Goal: Task Accomplishment & Management: Complete application form

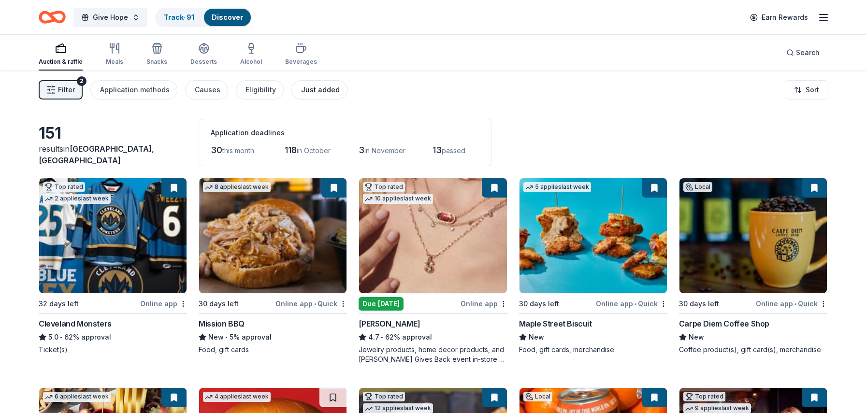
click at [302, 94] on div "Just added" at bounding box center [320, 90] width 39 height 12
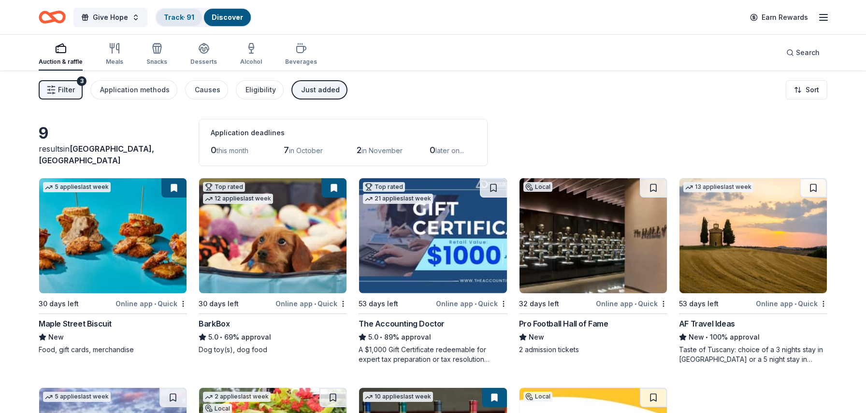
click at [178, 17] on link "Track · 91" at bounding box center [179, 17] width 30 height 8
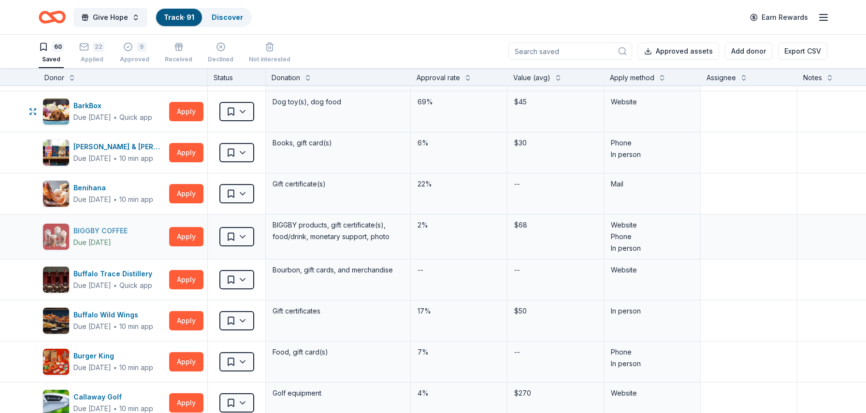
scroll to position [131, 0]
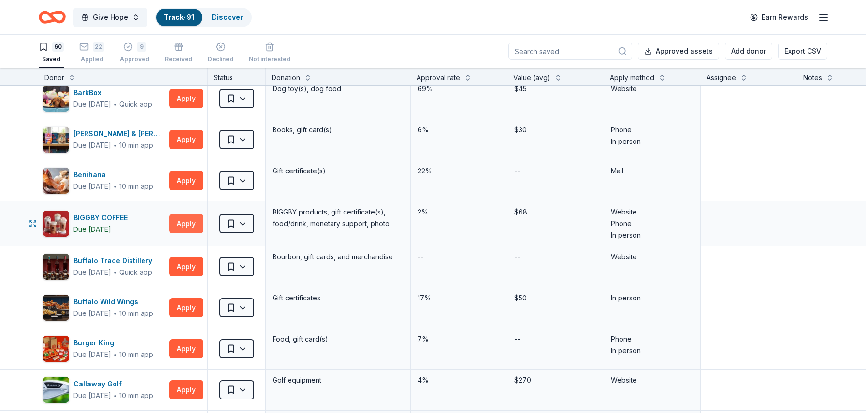
click at [181, 224] on button "Apply" at bounding box center [186, 223] width 34 height 19
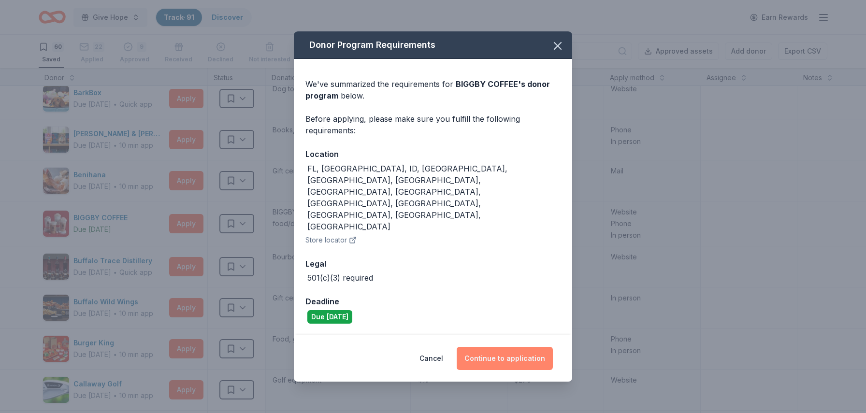
click at [497, 347] on button "Continue to application" at bounding box center [505, 358] width 96 height 23
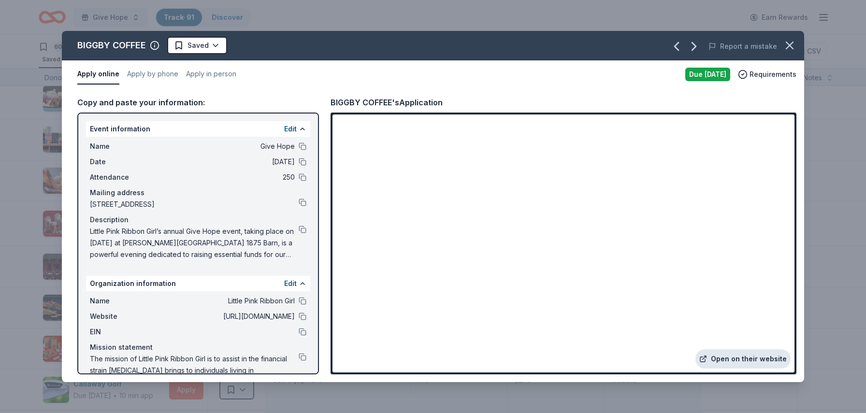
click at [728, 354] on link "Open on their website" at bounding box center [743, 359] width 95 height 19
click at [791, 44] on icon "button" at bounding box center [790, 45] width 7 height 7
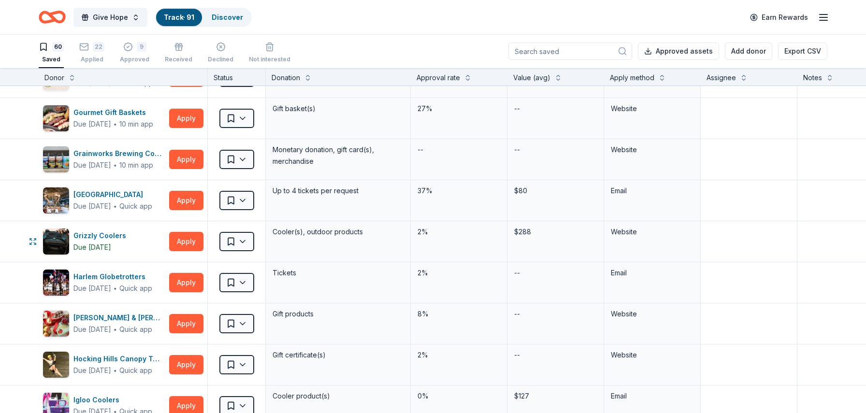
scroll to position [1144, 0]
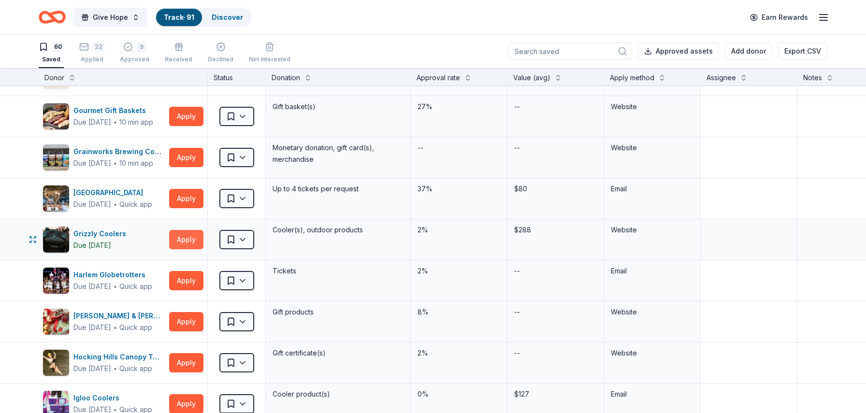
click at [187, 241] on button "Apply" at bounding box center [186, 239] width 34 height 19
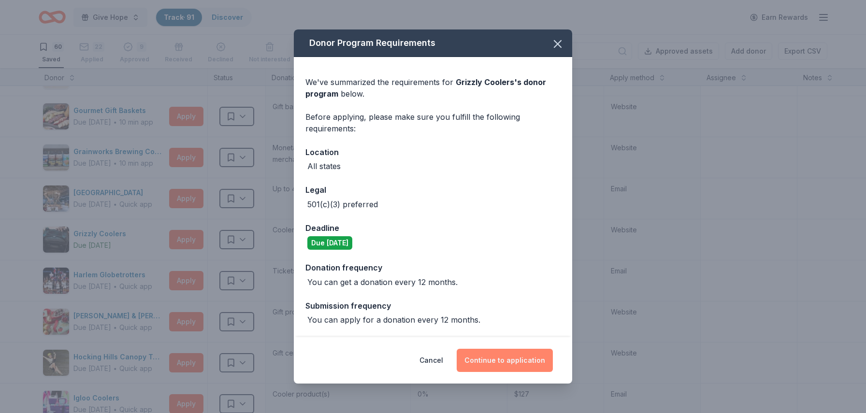
click at [491, 355] on button "Continue to application" at bounding box center [505, 360] width 96 height 23
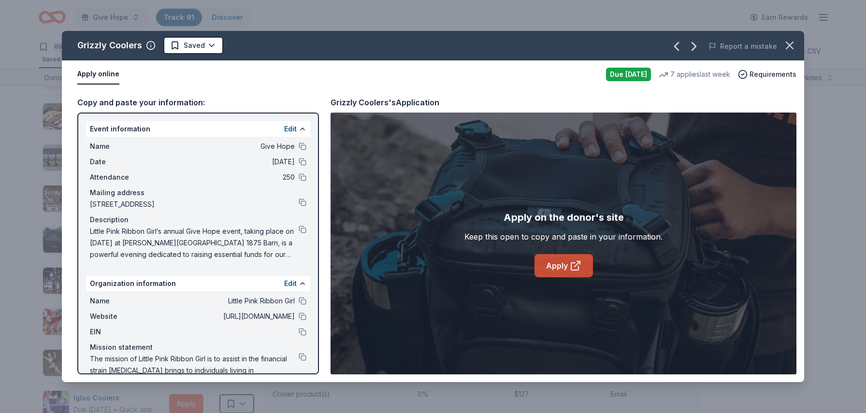
click at [544, 267] on link "Apply" at bounding box center [564, 265] width 58 height 23
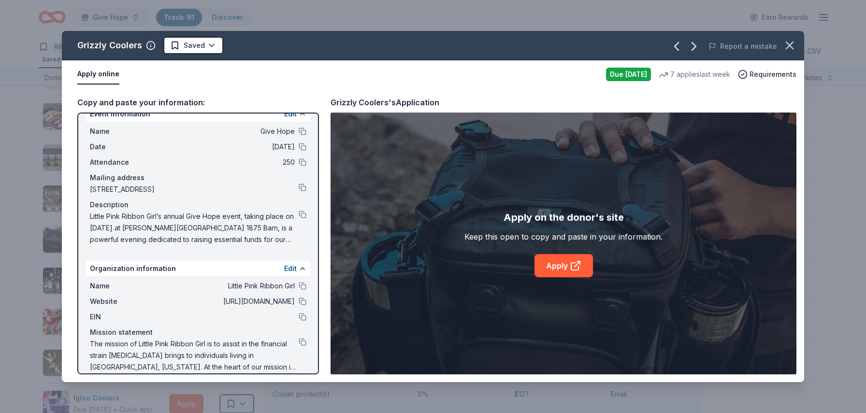
scroll to position [18, 0]
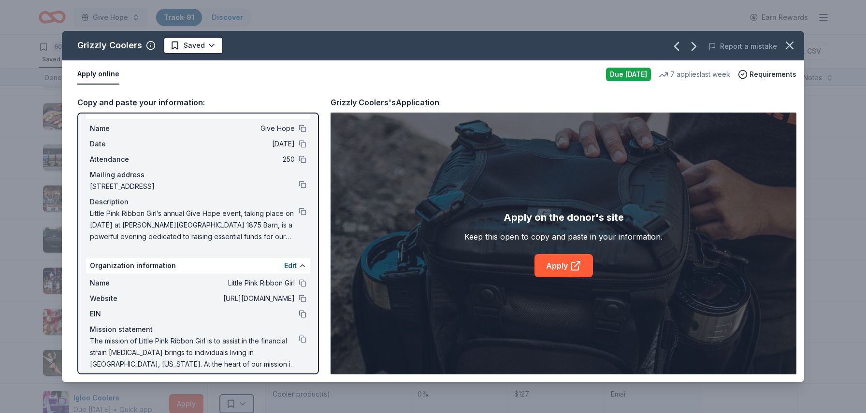
click at [300, 314] on button at bounding box center [303, 314] width 8 height 8
click at [303, 210] on button at bounding box center [303, 212] width 8 height 8
click at [787, 43] on icon "button" at bounding box center [790, 45] width 7 height 7
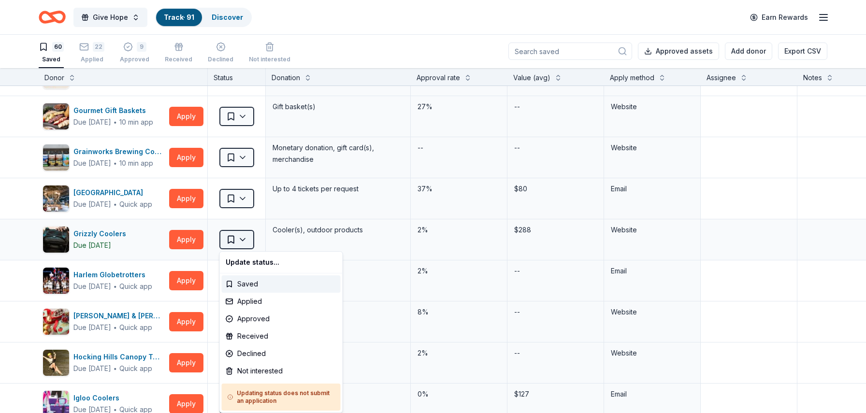
click at [248, 239] on html "Give Hope Track · 91 Discover Earn Rewards 60 Saved 22 Applied 9 Approved Recei…" at bounding box center [433, 206] width 866 height 413
click at [251, 302] on div "Applied" at bounding box center [281, 301] width 119 height 17
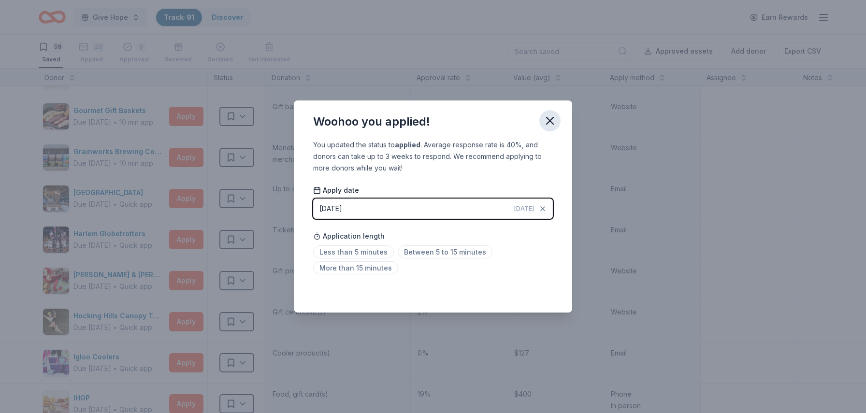
click at [550, 115] on icon "button" at bounding box center [550, 121] width 14 height 14
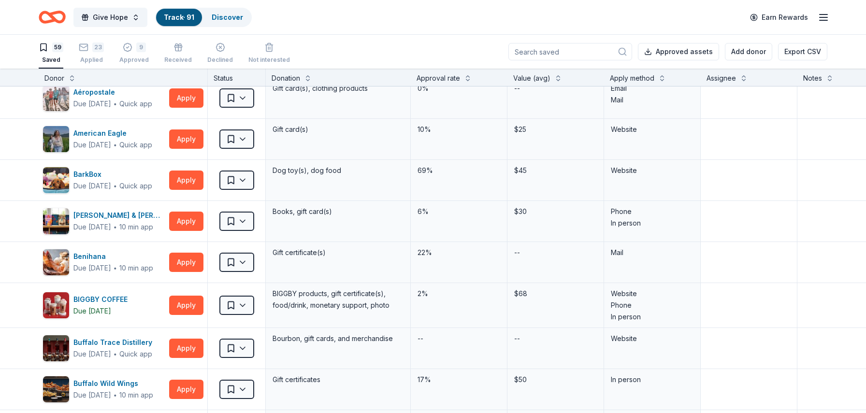
scroll to position [54, 0]
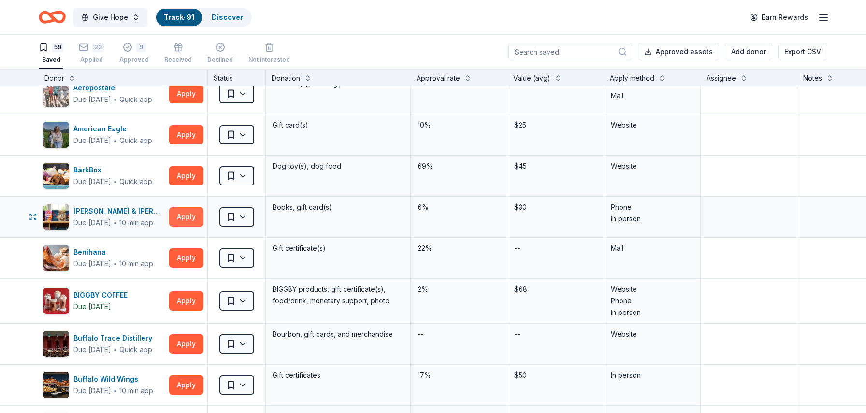
click at [182, 224] on button "Apply" at bounding box center [186, 216] width 34 height 19
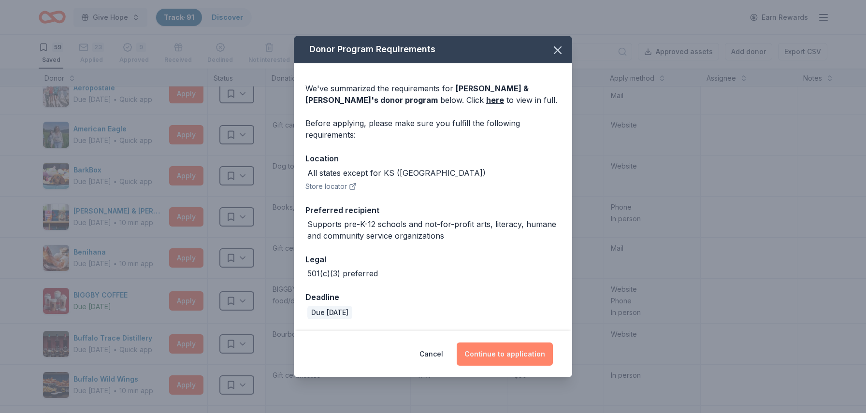
click at [483, 358] on button "Continue to application" at bounding box center [505, 354] width 96 height 23
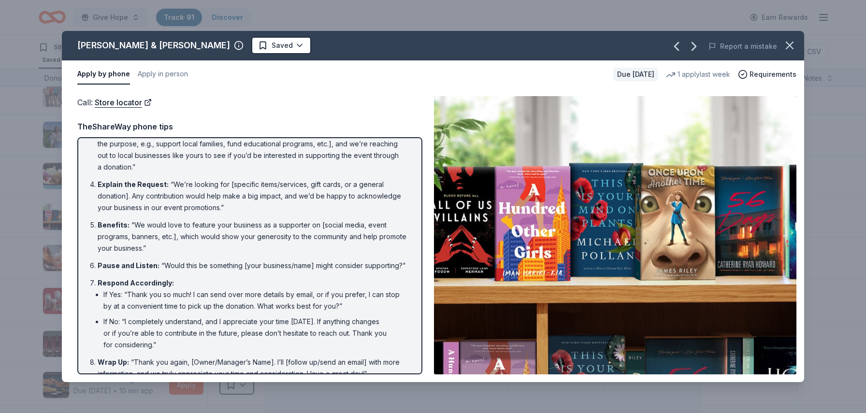
scroll to position [91, 0]
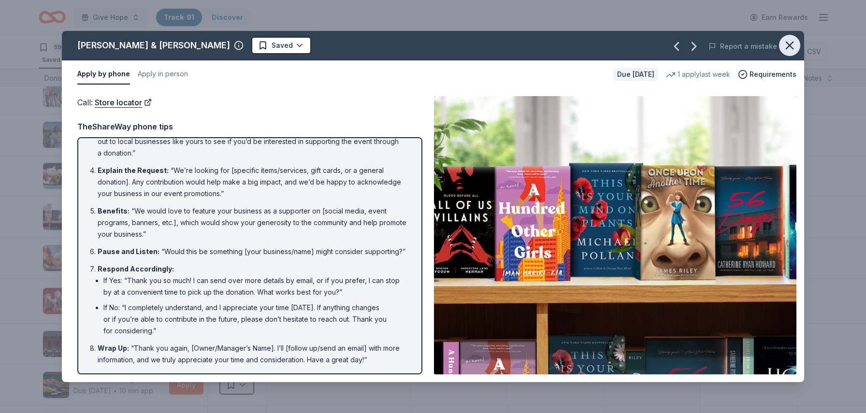
click at [790, 40] on icon "button" at bounding box center [790, 46] width 14 height 14
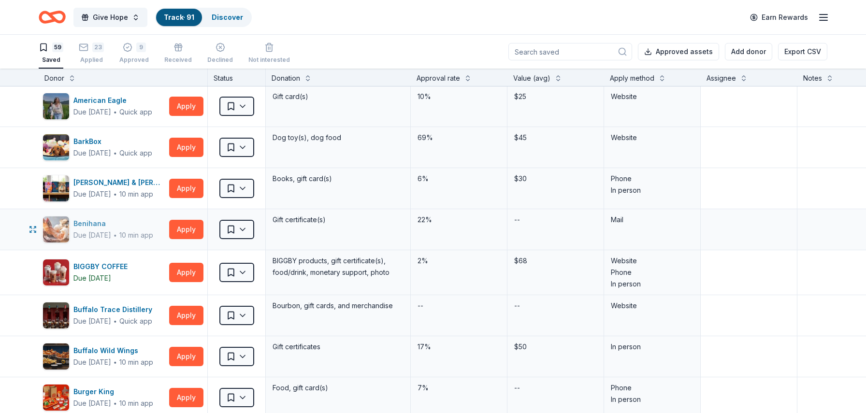
scroll to position [86, 0]
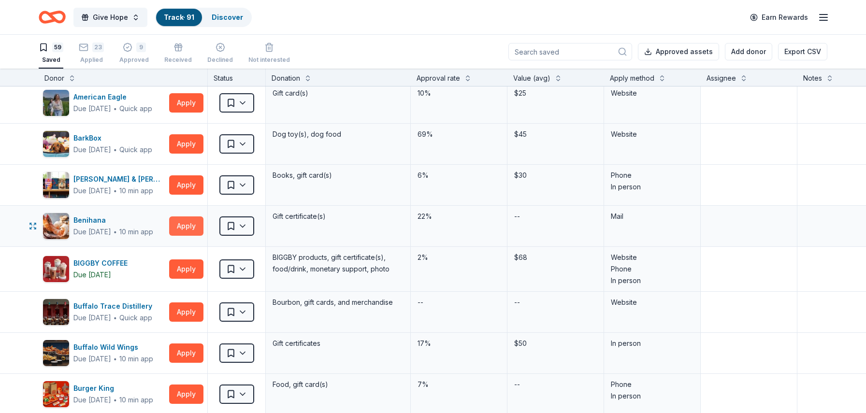
click at [172, 231] on button "Apply" at bounding box center [186, 226] width 34 height 19
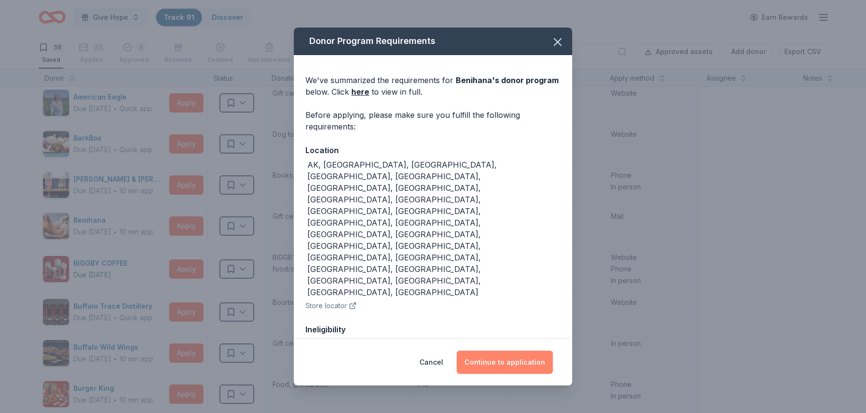
click at [487, 359] on button "Continue to application" at bounding box center [505, 362] width 96 height 23
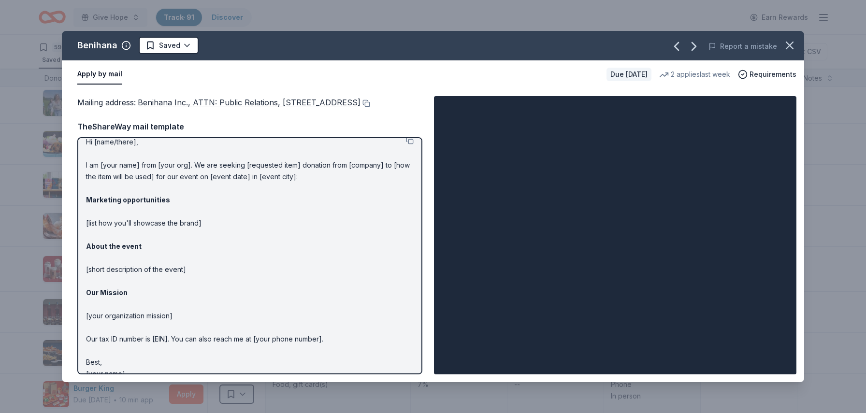
scroll to position [11, 0]
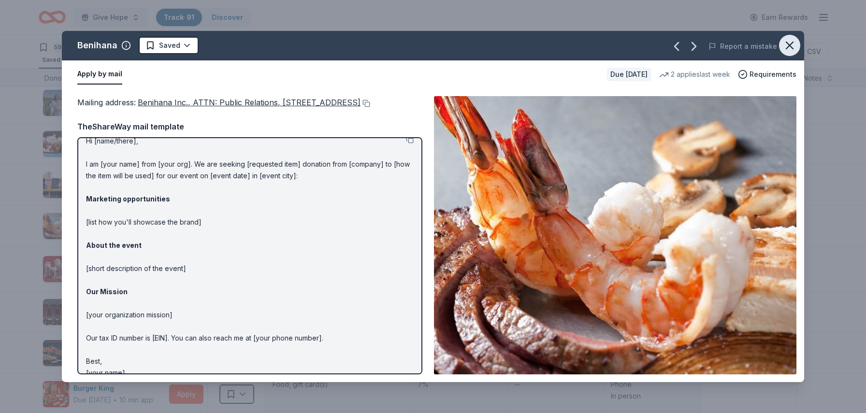
drag, startPoint x: 792, startPoint y: 42, endPoint x: 800, endPoint y: 46, distance: 9.3
click at [800, 46] on button "button" at bounding box center [789, 45] width 21 height 21
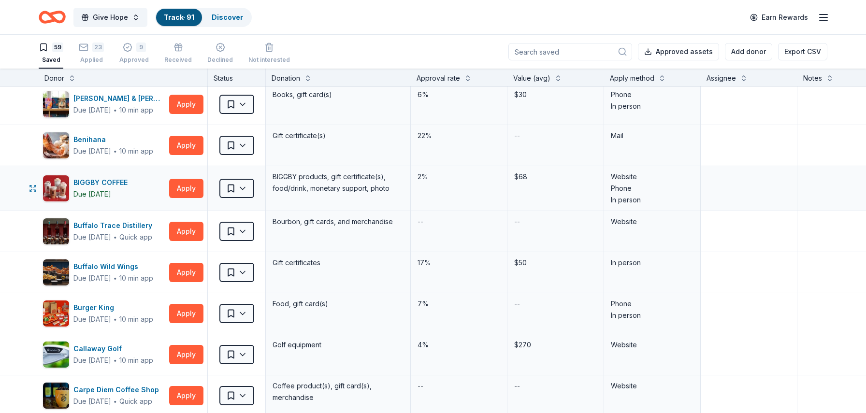
scroll to position [168, 0]
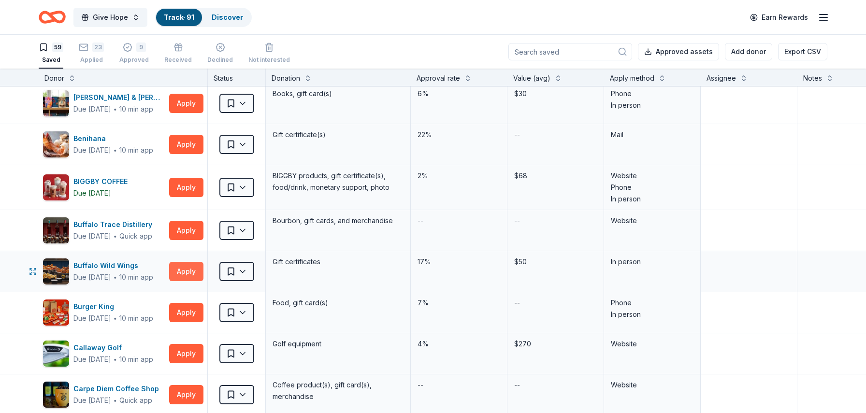
click at [182, 277] on button "Apply" at bounding box center [186, 271] width 34 height 19
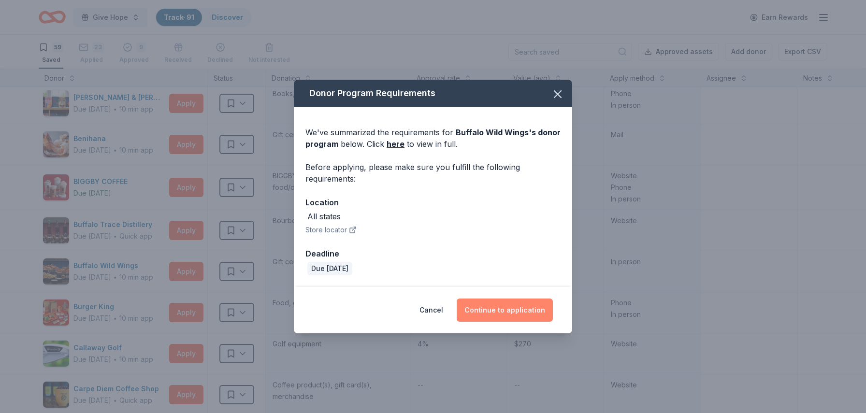
click at [493, 314] on button "Continue to application" at bounding box center [505, 310] width 96 height 23
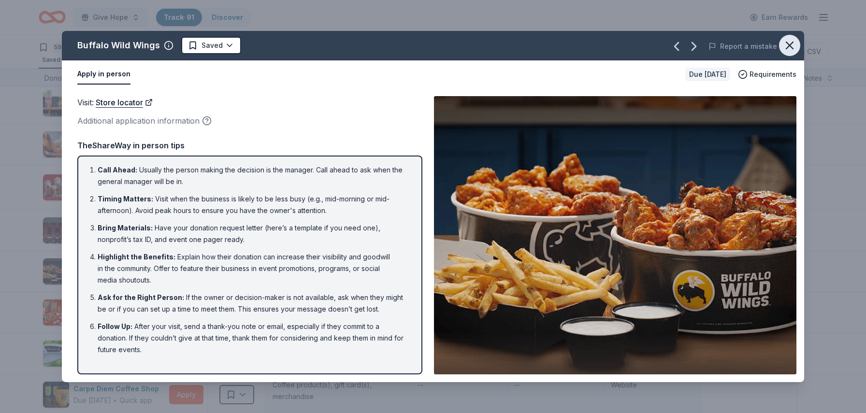
click at [789, 42] on icon "button" at bounding box center [790, 46] width 14 height 14
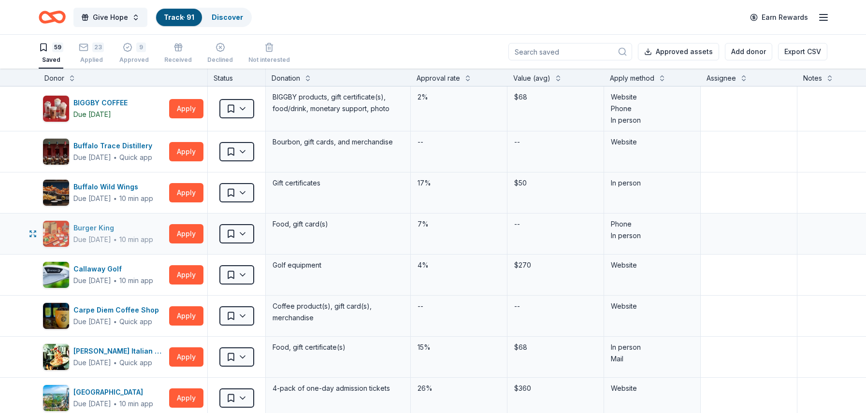
scroll to position [248, 0]
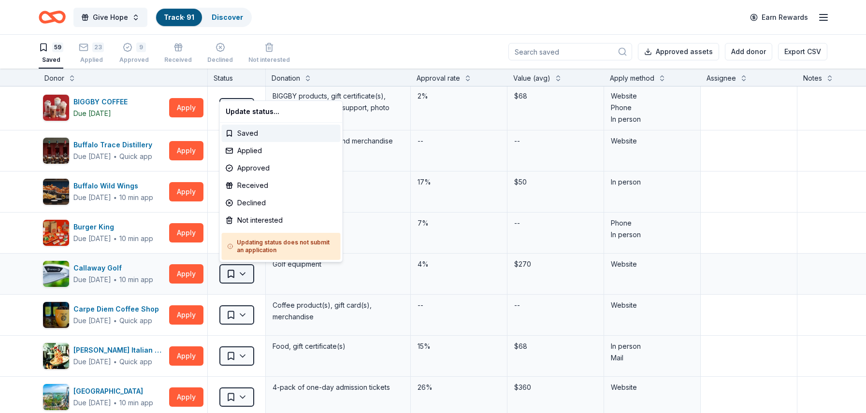
click at [246, 274] on html "Give Hope Track · 91 Discover Earn Rewards 59 Saved 23 Applied 9 Approved Recei…" at bounding box center [433, 206] width 866 height 413
click at [287, 153] on div "Applied" at bounding box center [281, 150] width 119 height 17
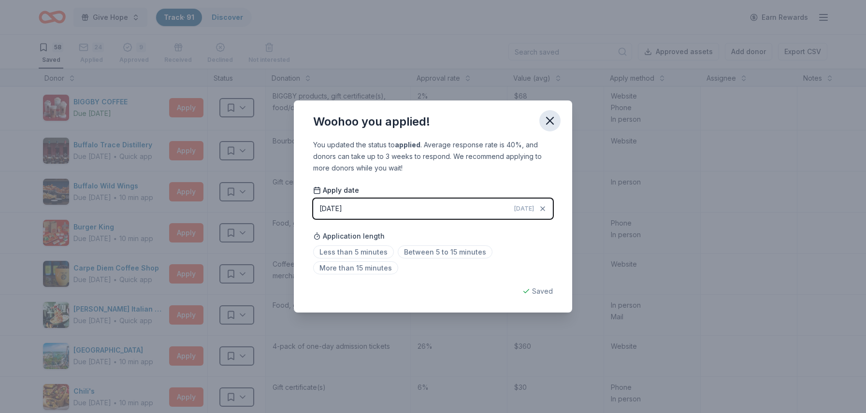
click at [549, 119] on icon "button" at bounding box center [550, 121] width 14 height 14
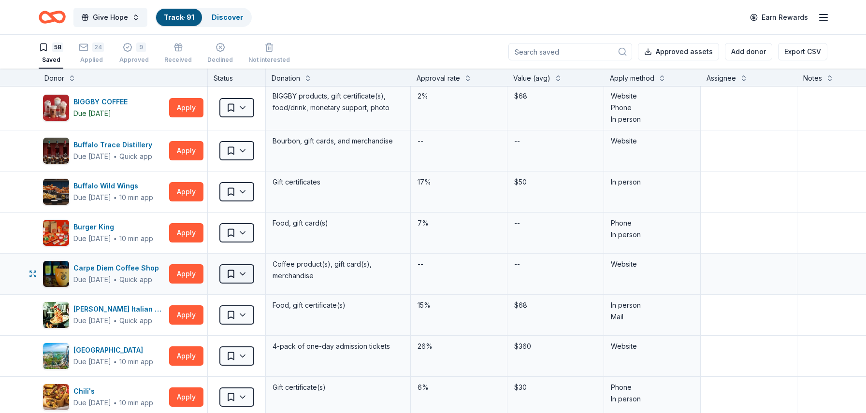
click at [246, 275] on html "Give Hope Track · 91 Discover Earn Rewards 58 Saved 24 Applied 9 Approved Recei…" at bounding box center [433, 206] width 866 height 413
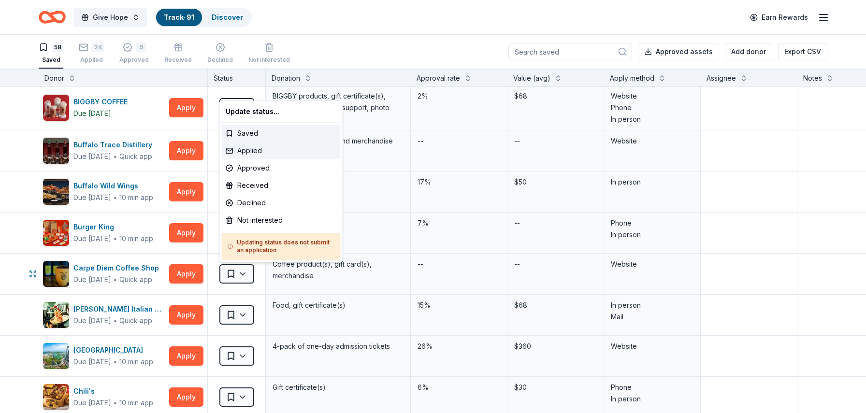
click at [273, 155] on div "Applied" at bounding box center [281, 150] width 119 height 17
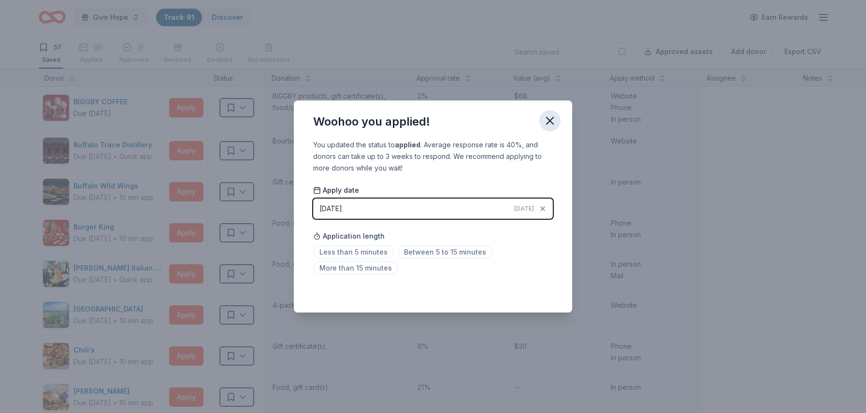
click at [553, 118] on icon "button" at bounding box center [550, 120] width 7 height 7
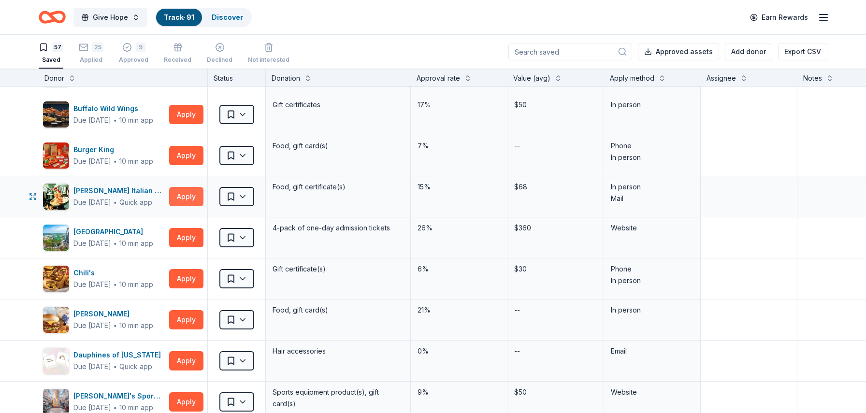
scroll to position [324, 0]
click at [189, 235] on button "Apply" at bounding box center [186, 238] width 34 height 19
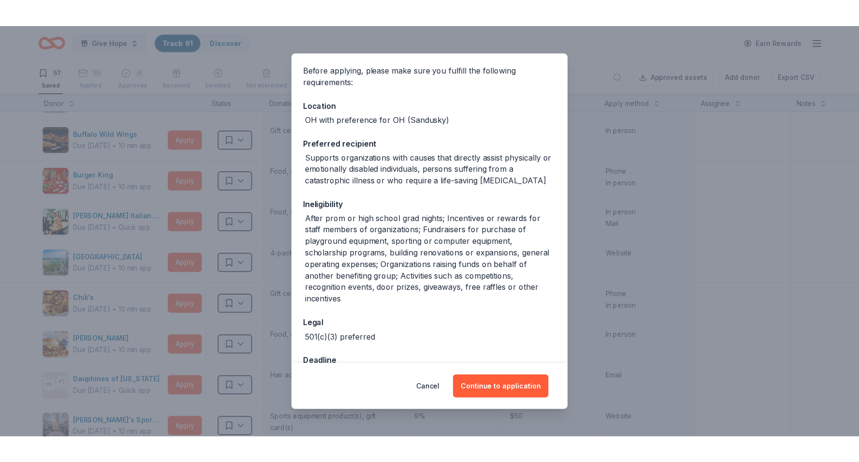
scroll to position [84, 0]
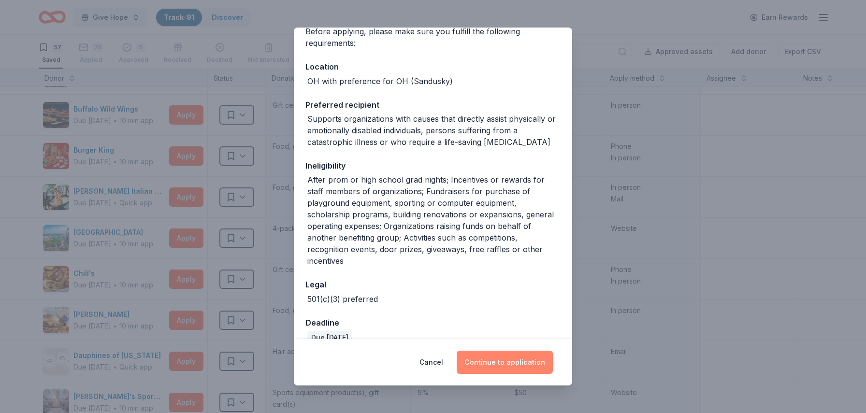
click at [512, 355] on button "Continue to application" at bounding box center [505, 362] width 96 height 23
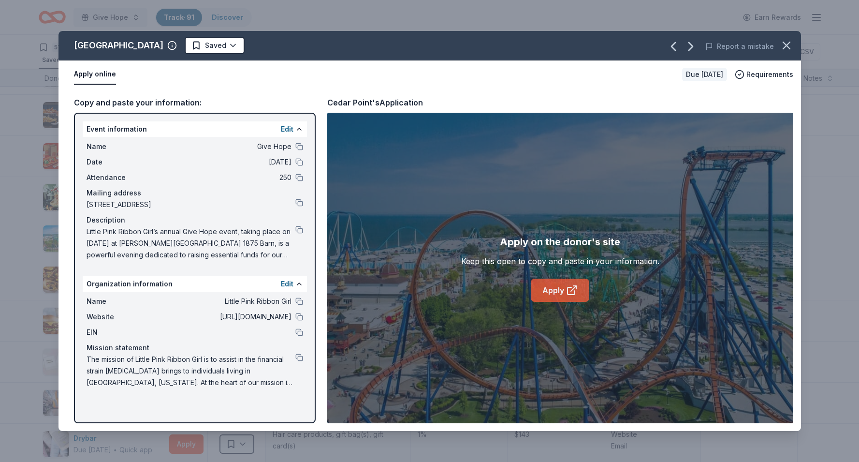
click at [554, 292] on link "Apply" at bounding box center [560, 289] width 58 height 23
click at [789, 48] on icon "button" at bounding box center [786, 45] width 7 height 7
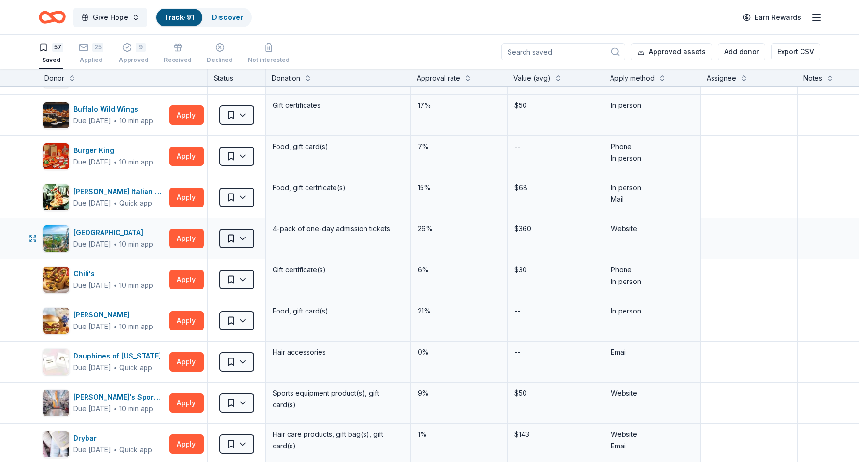
click at [244, 242] on html "Give Hope Track · 91 Discover Earn Rewards 57 Saved 25 Applied 9 Approved Recei…" at bounding box center [429, 231] width 859 height 462
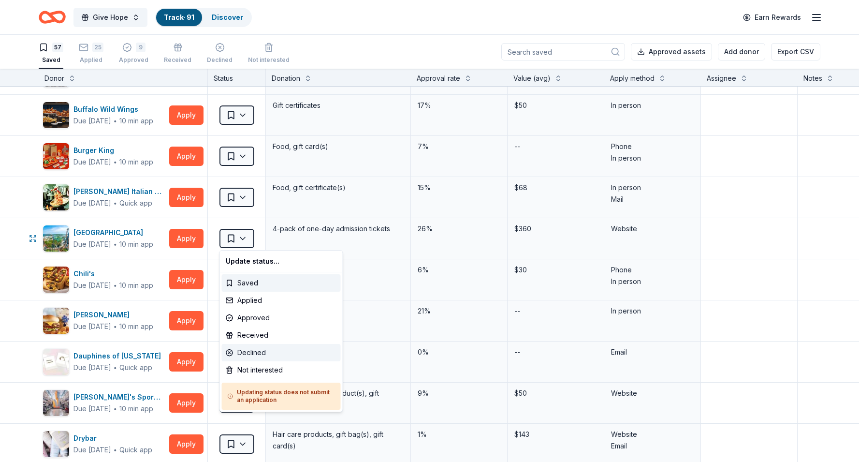
click at [254, 350] on div "Declined" at bounding box center [281, 352] width 119 height 17
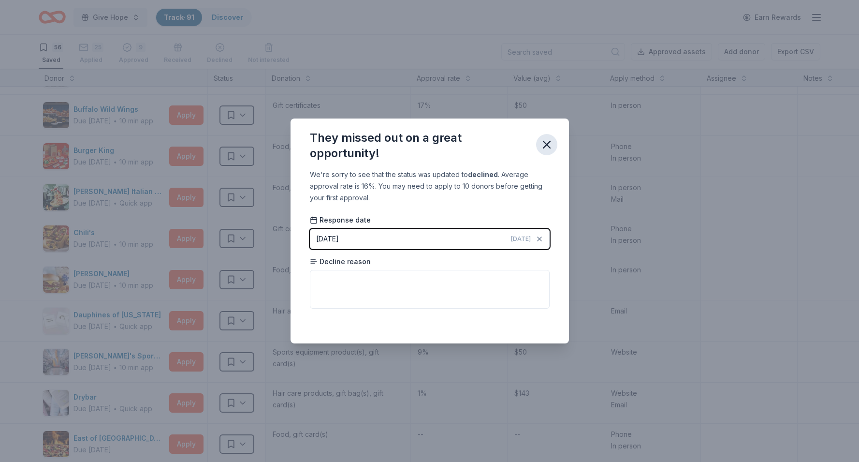
click at [548, 142] on icon "button" at bounding box center [546, 144] width 7 height 7
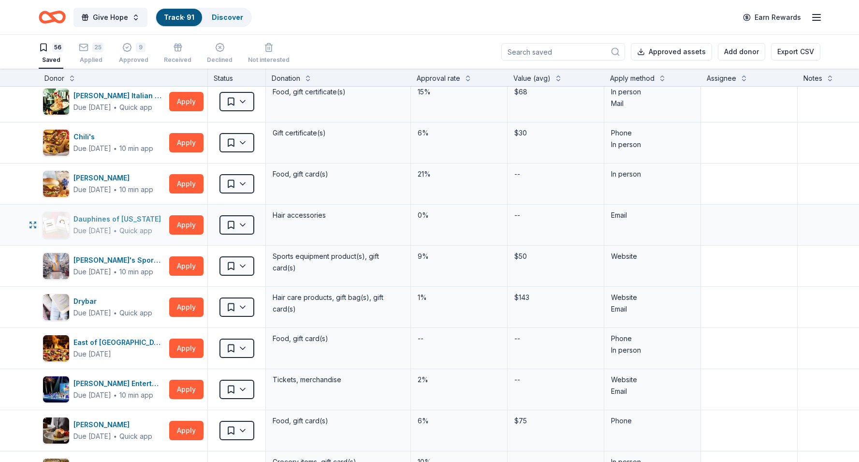
scroll to position [422, 0]
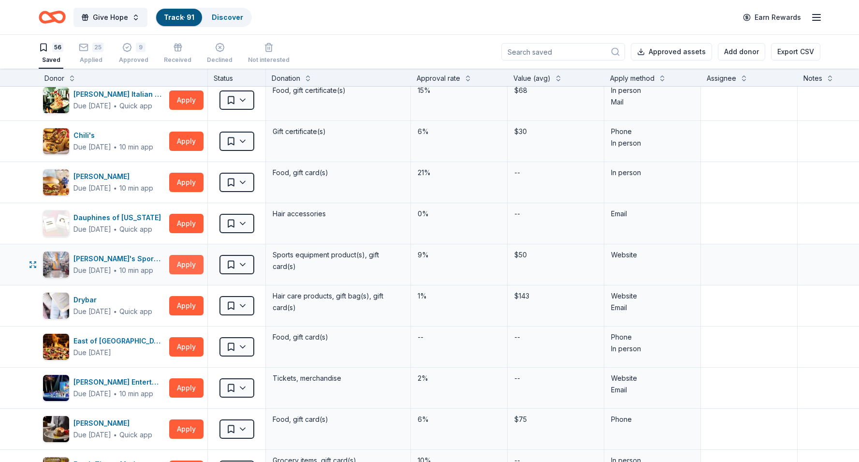
click at [189, 265] on button "Apply" at bounding box center [186, 264] width 34 height 19
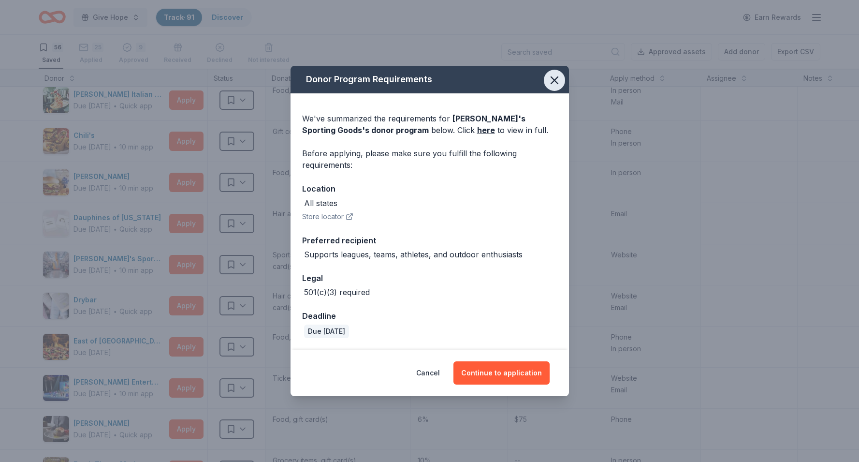
click at [558, 77] on icon "button" at bounding box center [555, 80] width 14 height 14
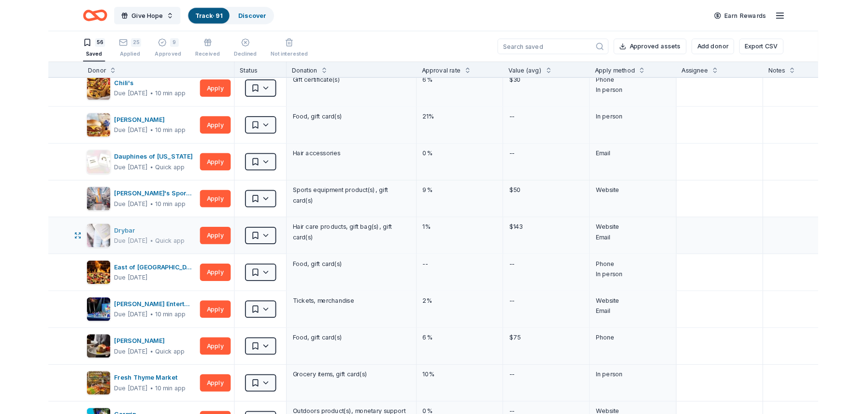
scroll to position [466, 0]
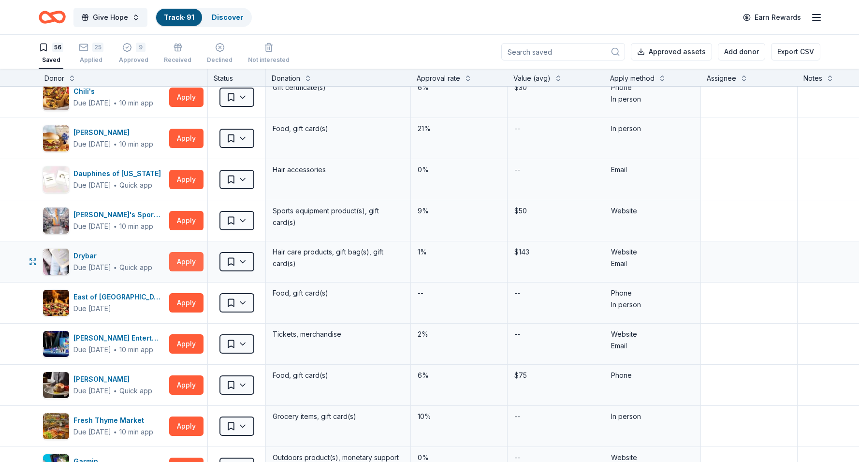
click at [182, 264] on button "Apply" at bounding box center [186, 261] width 34 height 19
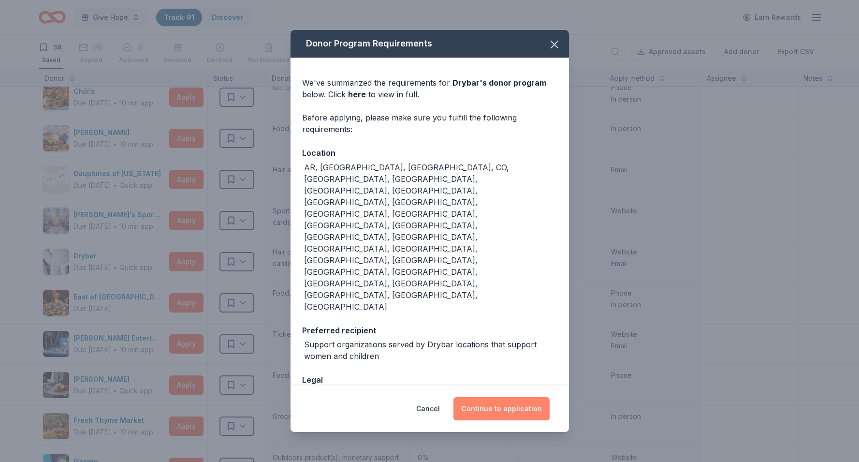
click at [500, 397] on button "Continue to application" at bounding box center [501, 408] width 96 height 23
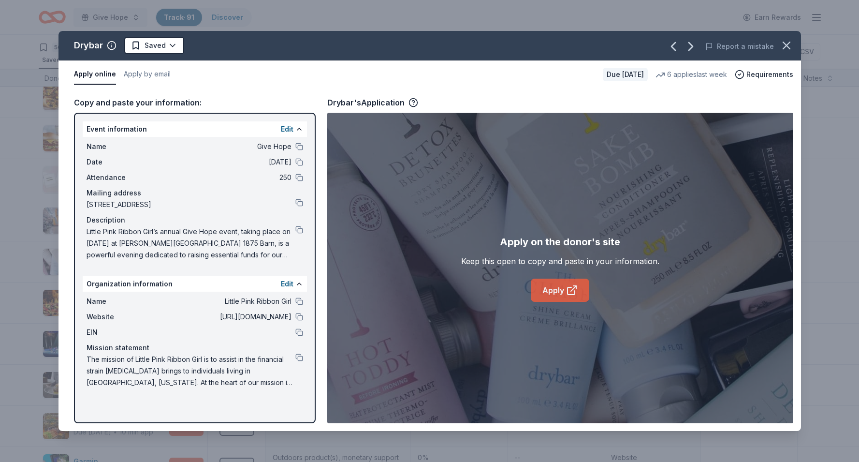
click at [558, 295] on link "Apply" at bounding box center [560, 289] width 58 height 23
click at [300, 229] on button at bounding box center [299, 230] width 8 height 8
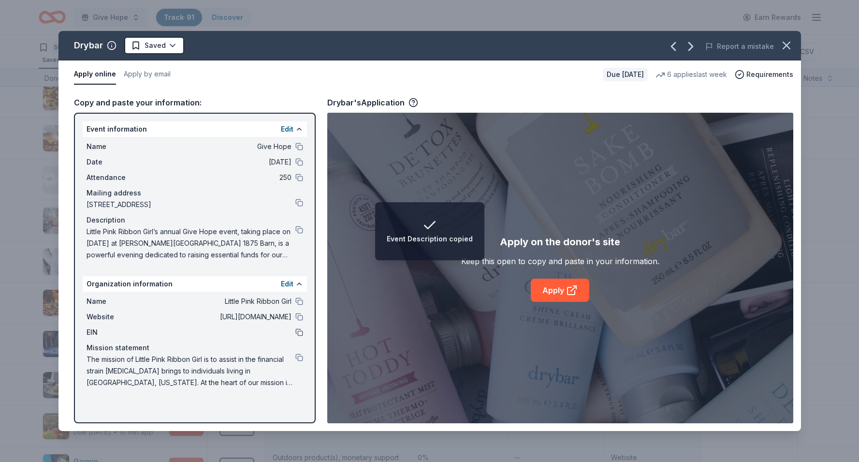
click at [299, 328] on button at bounding box center [299, 332] width 8 height 8
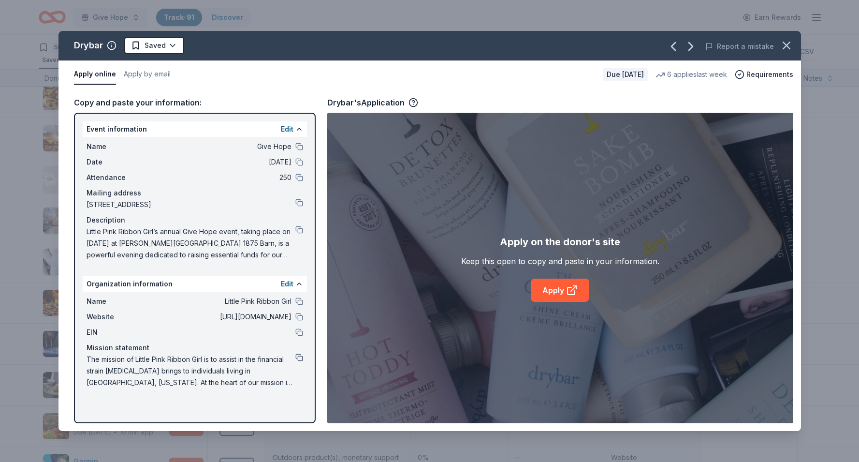
click at [301, 357] on button at bounding box center [299, 357] width 8 height 8
click at [299, 229] on button at bounding box center [299, 230] width 8 height 8
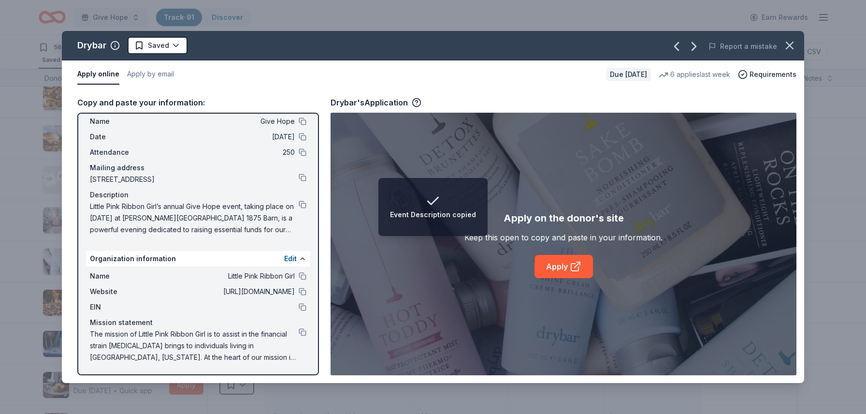
scroll to position [26, 0]
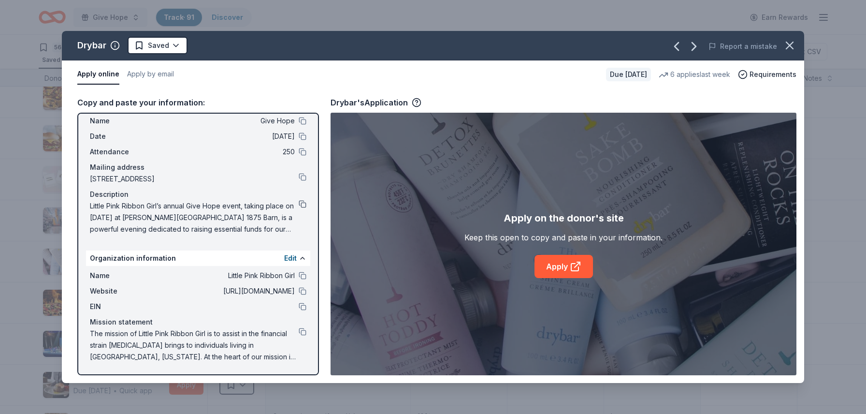
click at [301, 204] on button at bounding box center [303, 204] width 8 height 8
click at [789, 45] on icon "button" at bounding box center [790, 45] width 7 height 7
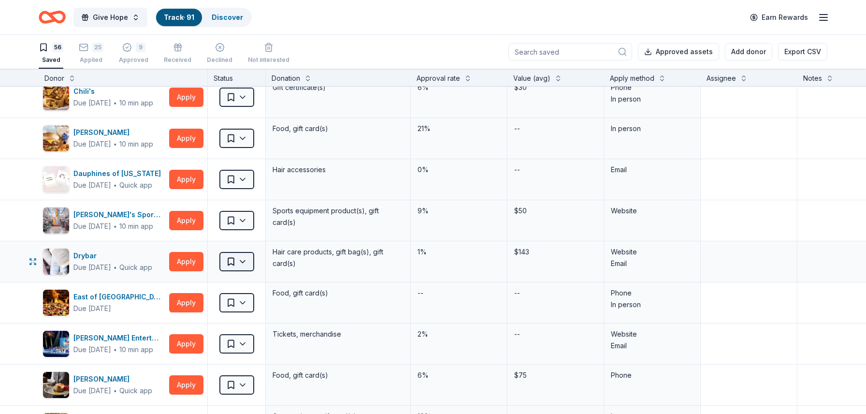
click at [249, 264] on html "Give Hope Track · 91 Discover Earn Rewards 56 Saved 25 Applied 9 Approved Recei…" at bounding box center [433, 207] width 866 height 414
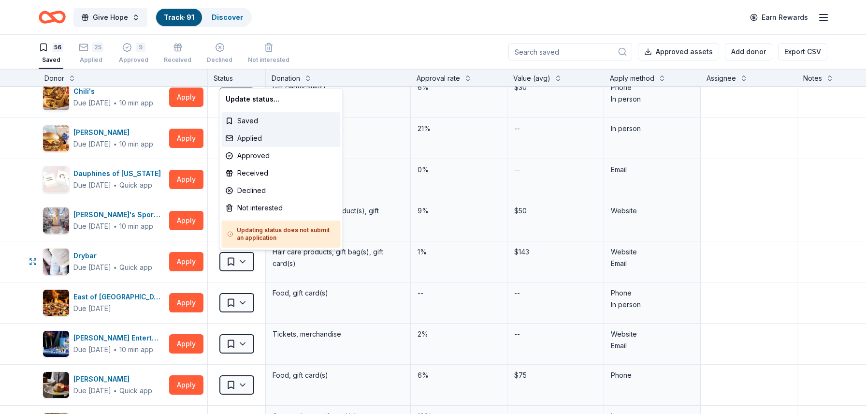
click at [277, 137] on div "Applied" at bounding box center [281, 138] width 119 height 17
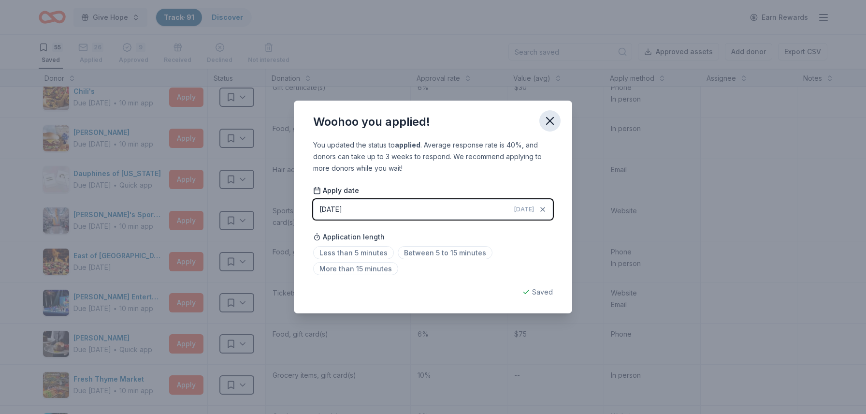
click at [549, 122] on icon "button" at bounding box center [550, 120] width 7 height 7
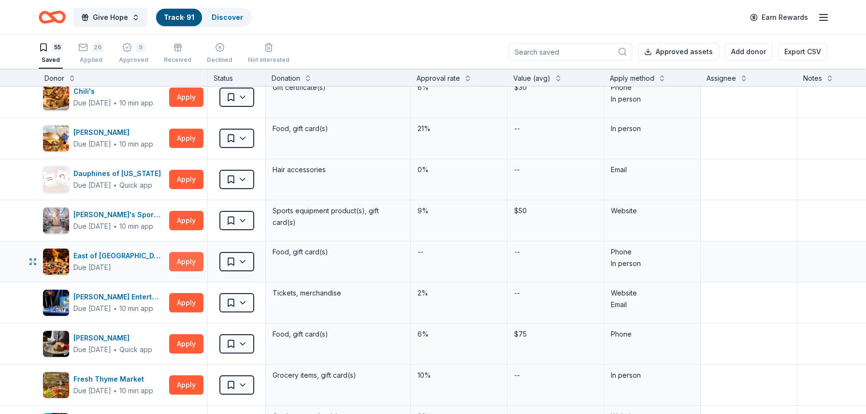
click at [176, 263] on button "Apply" at bounding box center [186, 261] width 34 height 19
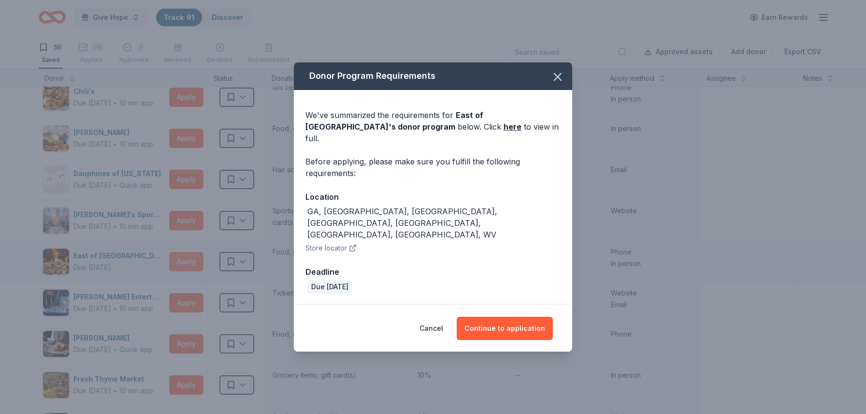
click at [176, 263] on div "Donor Program Requirements We've summarized the requirements for East of Chicag…" at bounding box center [433, 207] width 866 height 414
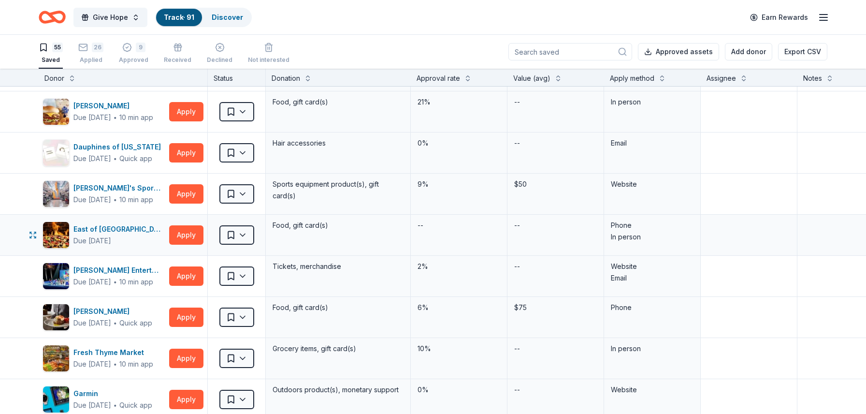
scroll to position [495, 0]
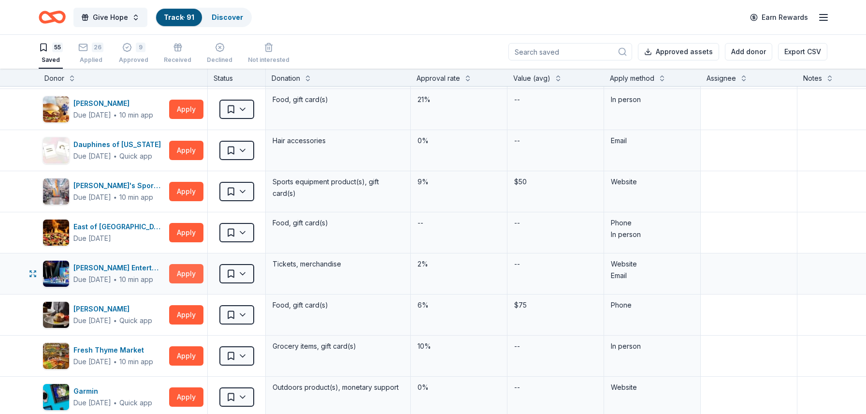
click at [192, 275] on button "Apply" at bounding box center [186, 273] width 34 height 19
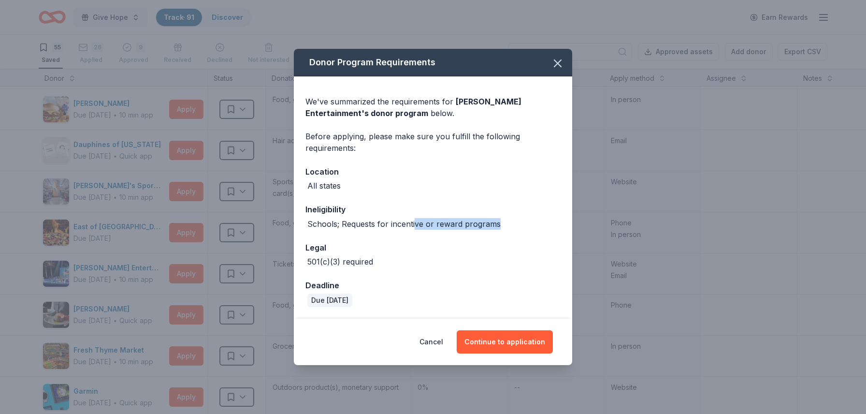
drag, startPoint x: 413, startPoint y: 225, endPoint x: 490, endPoint y: 230, distance: 76.5
click at [490, 230] on div "We've summarized the requirements for [PERSON_NAME] Entertainment 's donor prog…" at bounding box center [433, 197] width 278 height 243
click at [494, 340] on button "Continue to application" at bounding box center [505, 341] width 96 height 23
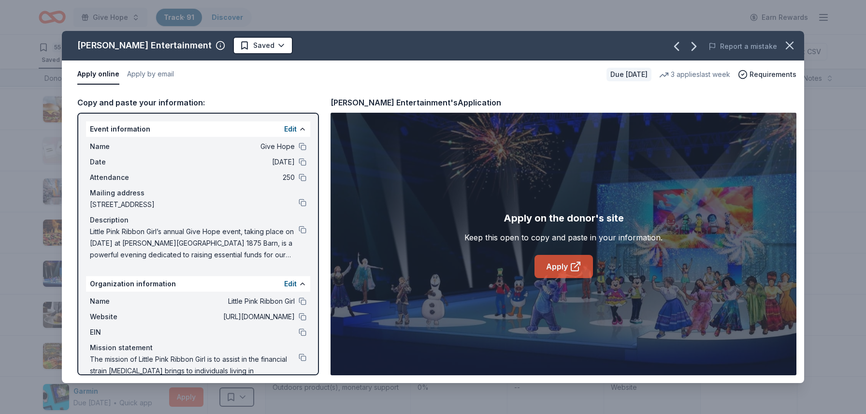
click at [561, 272] on link "Apply" at bounding box center [564, 266] width 58 height 23
click at [793, 47] on icon "button" at bounding box center [790, 46] width 14 height 14
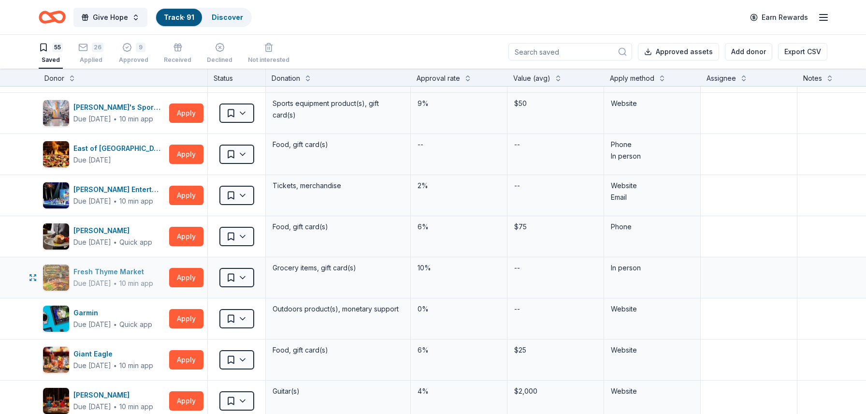
scroll to position [574, 0]
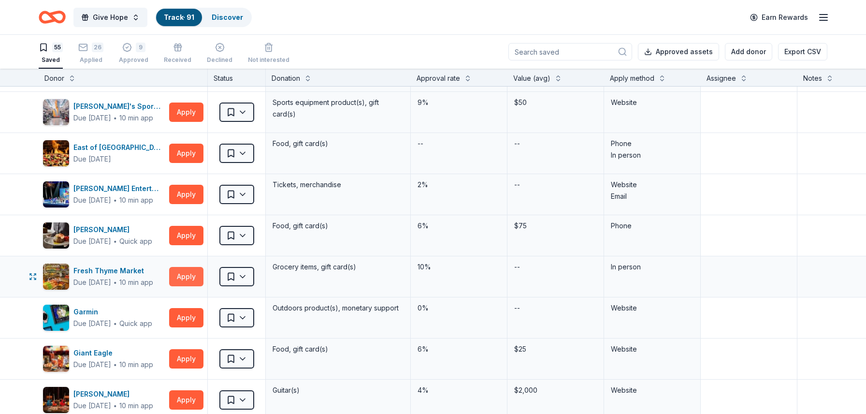
click at [192, 280] on button "Apply" at bounding box center [186, 276] width 34 height 19
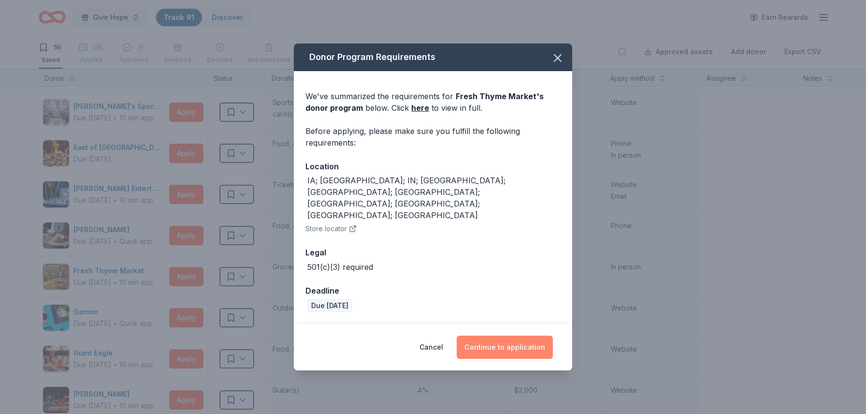
click at [493, 336] on button "Continue to application" at bounding box center [505, 347] width 96 height 23
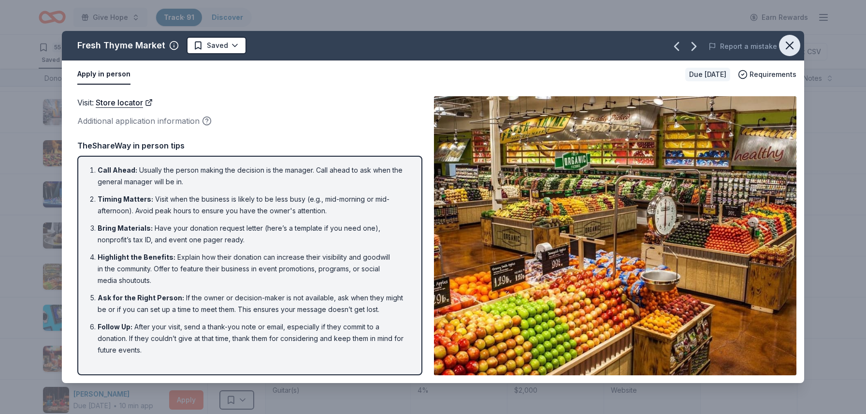
click at [788, 44] on icon "button" at bounding box center [790, 45] width 7 height 7
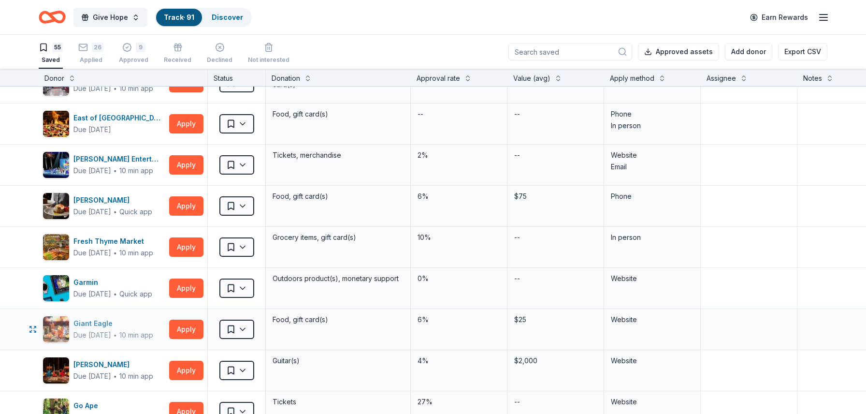
scroll to position [604, 0]
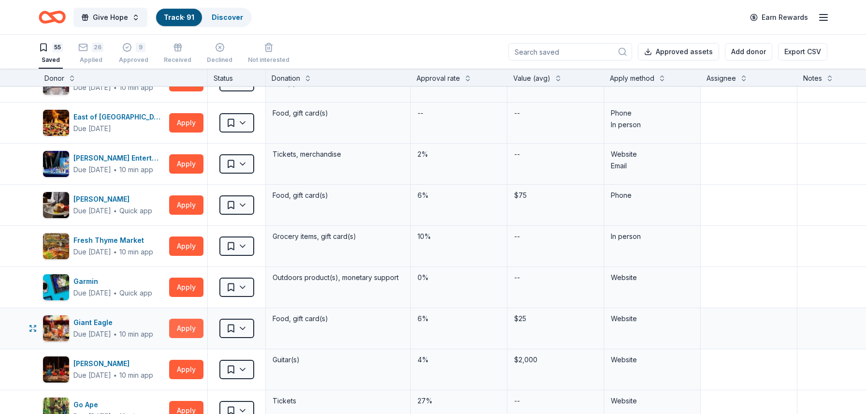
click at [180, 330] on button "Apply" at bounding box center [186, 328] width 34 height 19
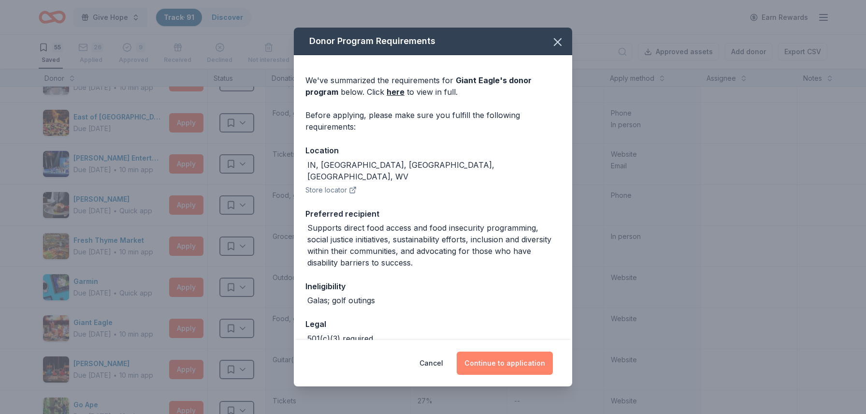
click at [501, 364] on button "Continue to application" at bounding box center [505, 362] width 96 height 23
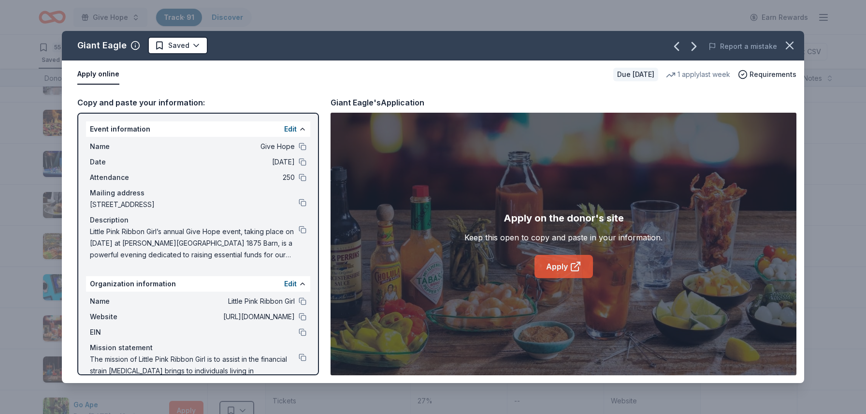
click at [564, 269] on link "Apply" at bounding box center [564, 266] width 58 height 23
click at [307, 331] on div "Name Little Pink Ribbon Girl Website [URL][DOMAIN_NAME] EIN Mission statement T…" at bounding box center [198, 342] width 224 height 101
click at [302, 333] on button at bounding box center [303, 332] width 8 height 8
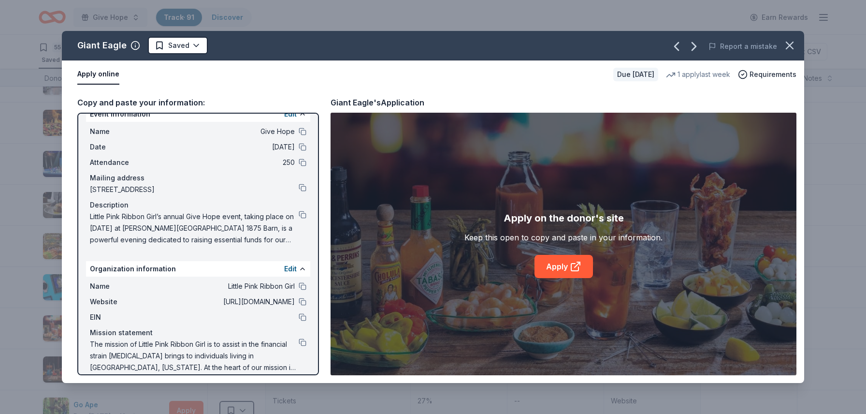
scroll to position [26, 0]
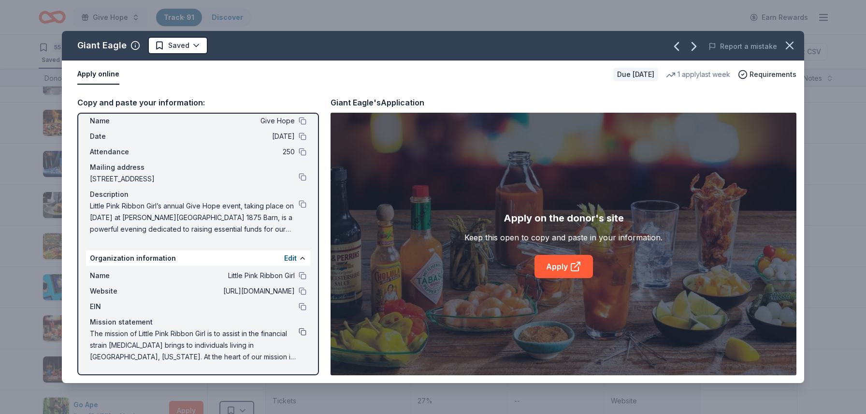
click at [304, 329] on button at bounding box center [303, 332] width 8 height 8
click at [795, 46] on icon "button" at bounding box center [790, 46] width 14 height 14
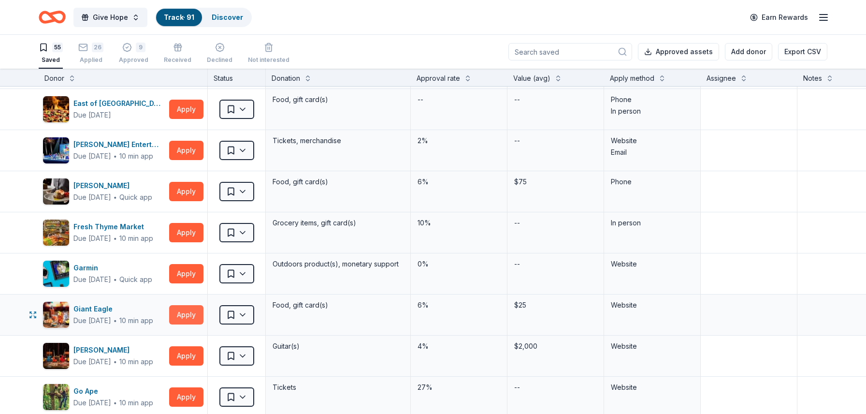
scroll to position [619, 0]
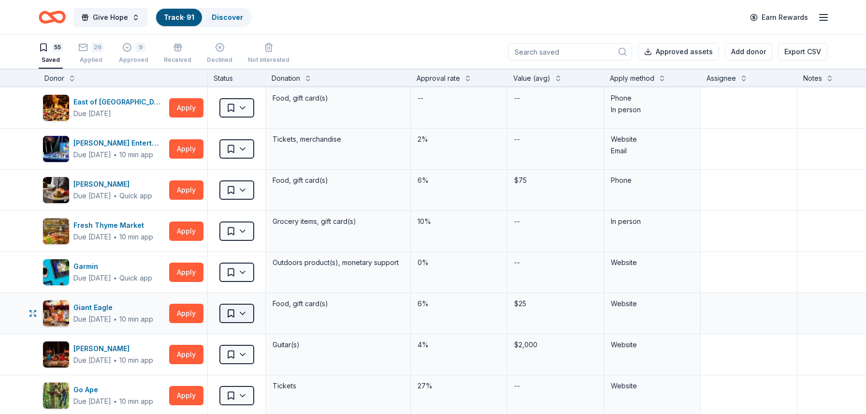
click at [248, 315] on html "Give Hope Track · 91 Discover Earn Rewards 55 Saved 26 Applied 9 Approved Recei…" at bounding box center [433, 207] width 866 height 414
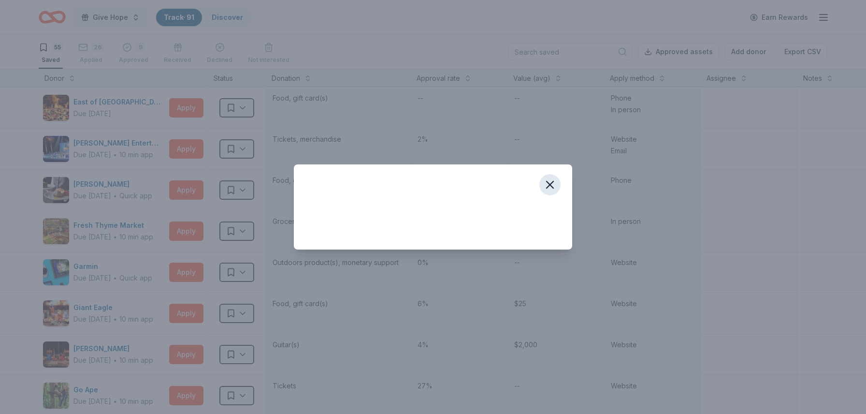
click at [552, 184] on icon "button" at bounding box center [550, 185] width 14 height 14
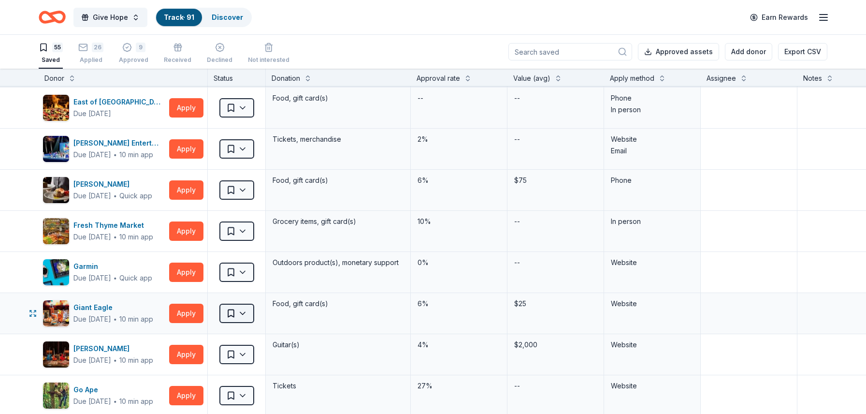
click at [241, 316] on html "Give Hope Track · 91 Discover Earn Rewards 55 Saved 26 Applied 9 Approved Recei…" at bounding box center [433, 207] width 866 height 414
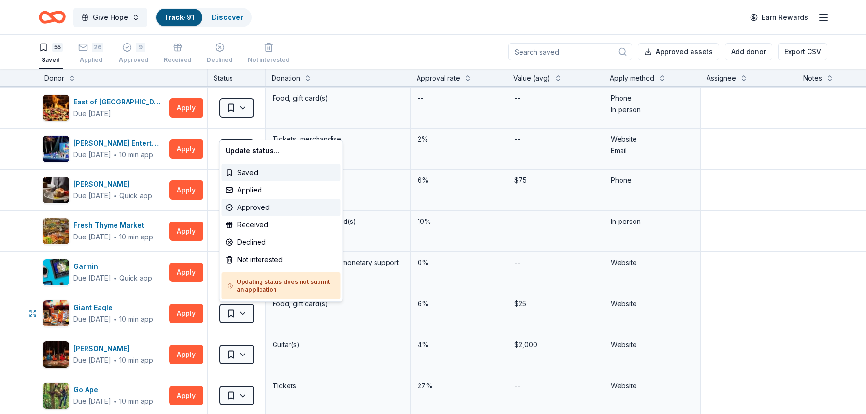
click at [265, 209] on div "Approved" at bounding box center [281, 207] width 119 height 17
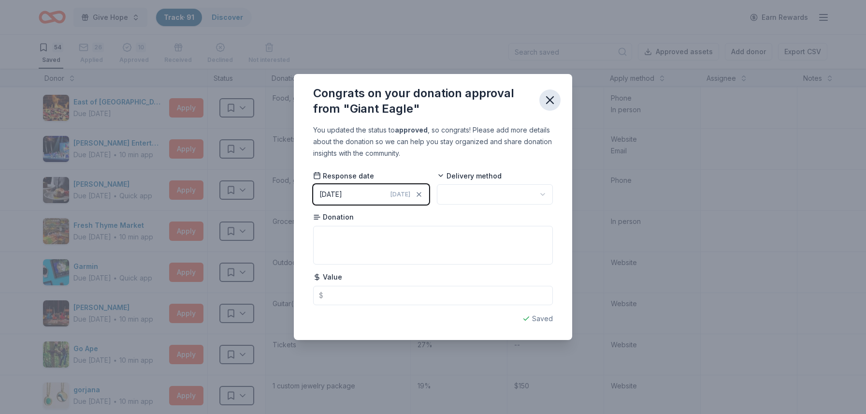
click at [543, 102] on icon "button" at bounding box center [550, 100] width 14 height 14
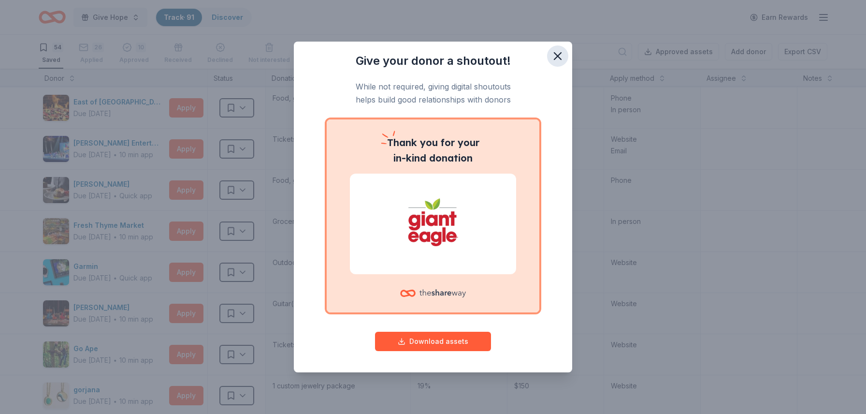
click at [551, 55] on icon "button" at bounding box center [558, 56] width 14 height 14
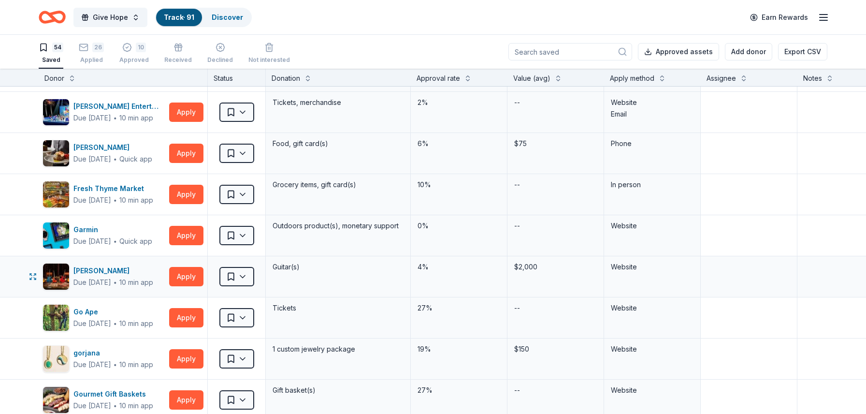
scroll to position [657, 0]
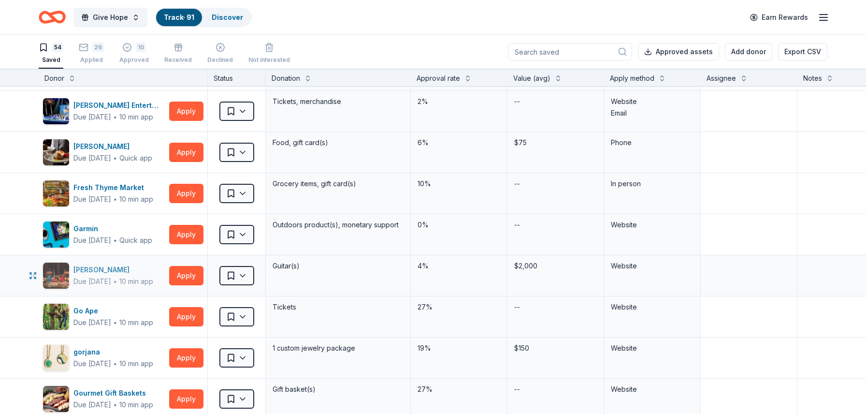
click at [129, 278] on div "10 min app" at bounding box center [136, 282] width 34 height 10
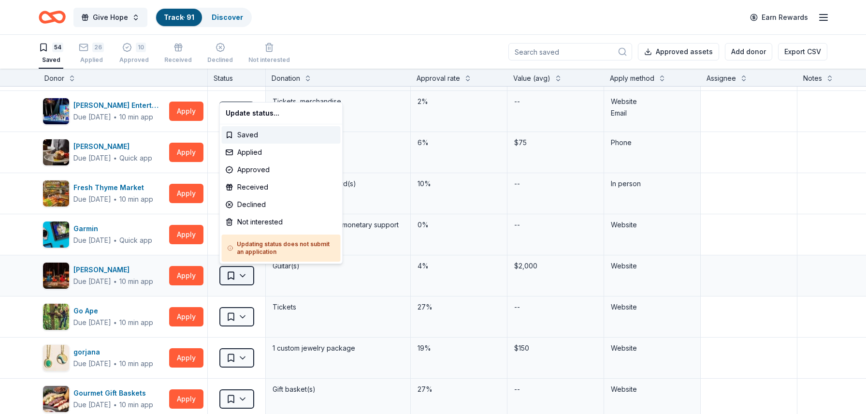
click at [241, 278] on html "Give Hope Track · 91 Discover Earn Rewards 54 Saved 26 Applied 10 Approved Rece…" at bounding box center [433, 207] width 866 height 414
drag, startPoint x: 265, startPoint y: 215, endPoint x: 265, endPoint y: 205, distance: 9.2
click at [265, 205] on div "Update status... Saved Applied Approved Received Declined Not interested Updati…" at bounding box center [281, 183] width 124 height 162
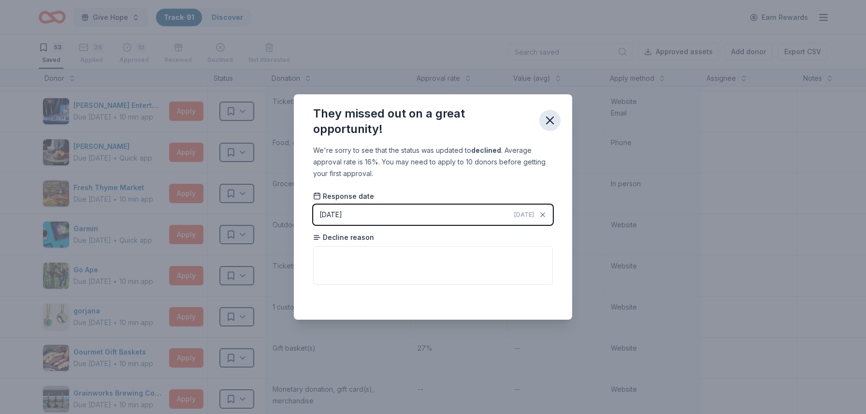
click at [547, 120] on icon "button" at bounding box center [550, 121] width 14 height 14
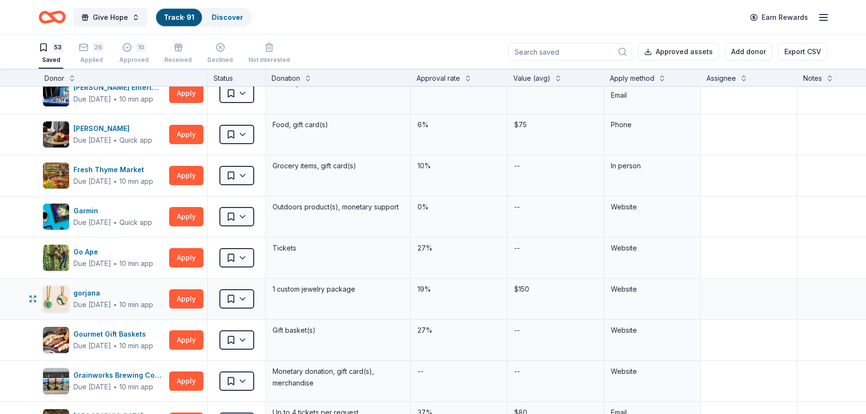
scroll to position [675, 0]
click at [178, 300] on button "Apply" at bounding box center [186, 298] width 34 height 19
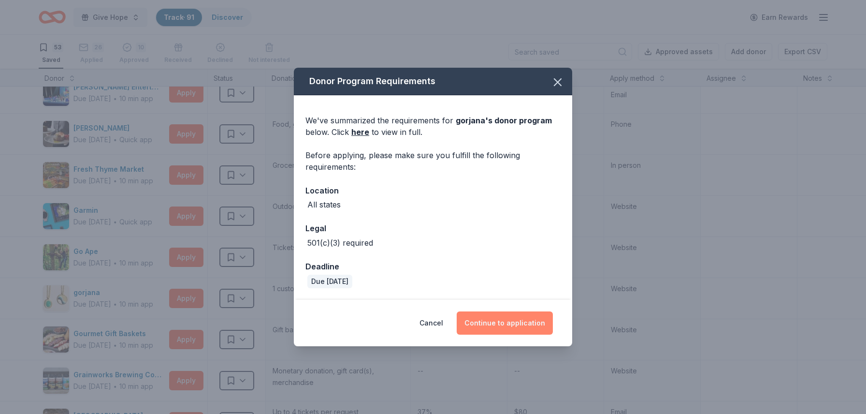
click at [494, 315] on button "Continue to application" at bounding box center [505, 322] width 96 height 23
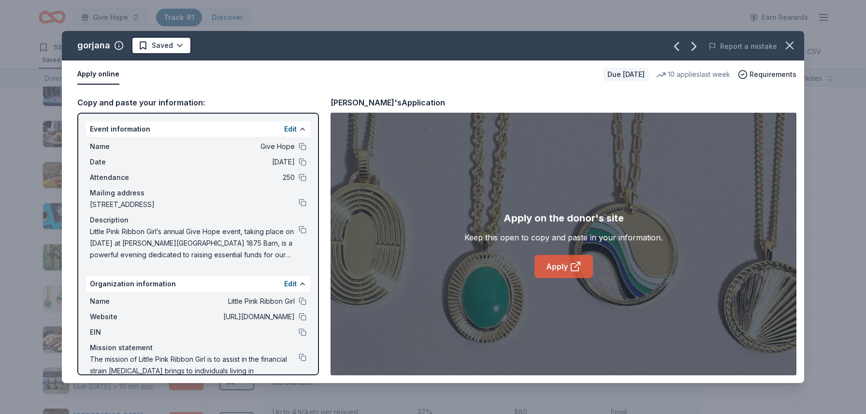
click at [556, 263] on link "Apply" at bounding box center [564, 266] width 58 height 23
click at [300, 334] on button at bounding box center [303, 332] width 8 height 8
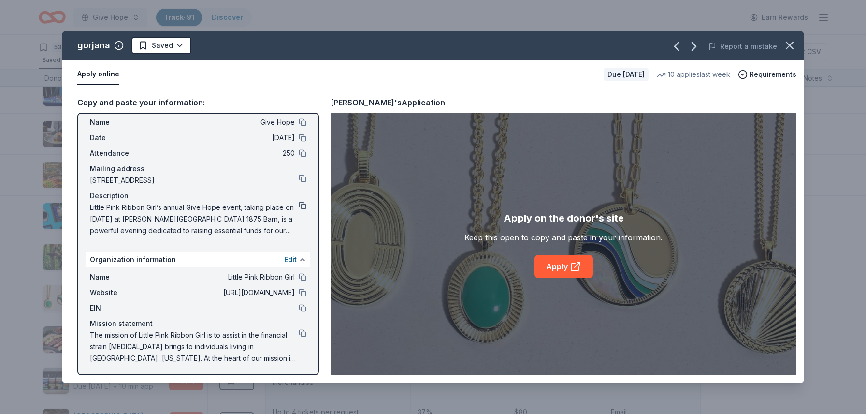
scroll to position [26, 0]
click at [306, 201] on button at bounding box center [303, 204] width 8 height 8
click at [784, 40] on icon "button" at bounding box center [790, 46] width 14 height 14
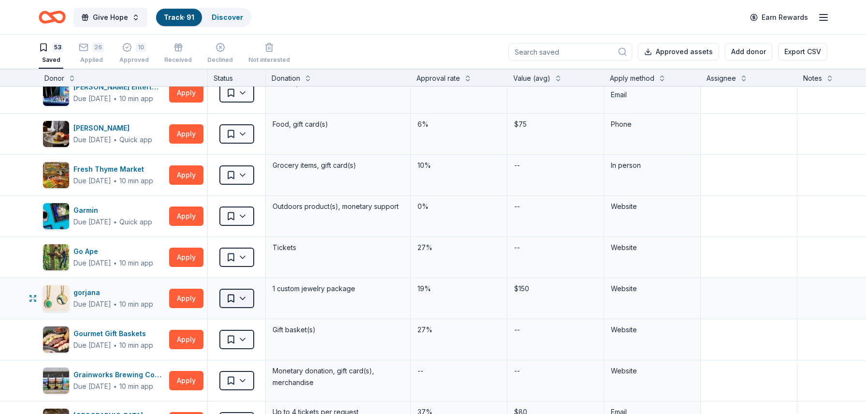
click at [249, 297] on html "Give Hope Track · 91 Discover Earn Rewards 53 Saved 26 Applied 10 Approved Rece…" at bounding box center [433, 207] width 866 height 414
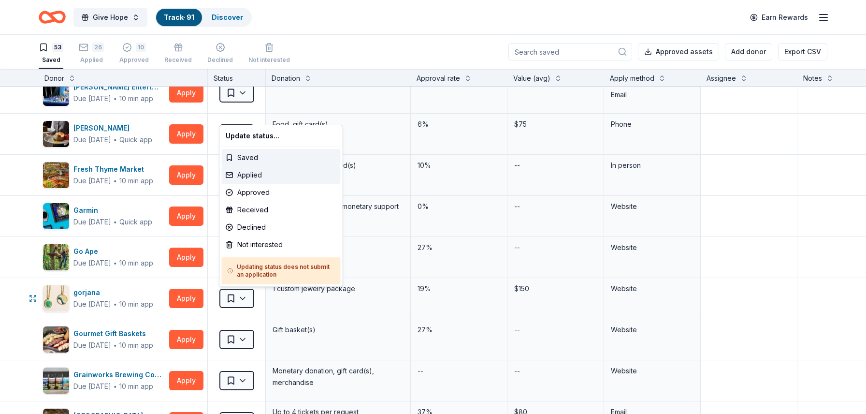
click at [270, 173] on div "Applied" at bounding box center [281, 174] width 119 height 17
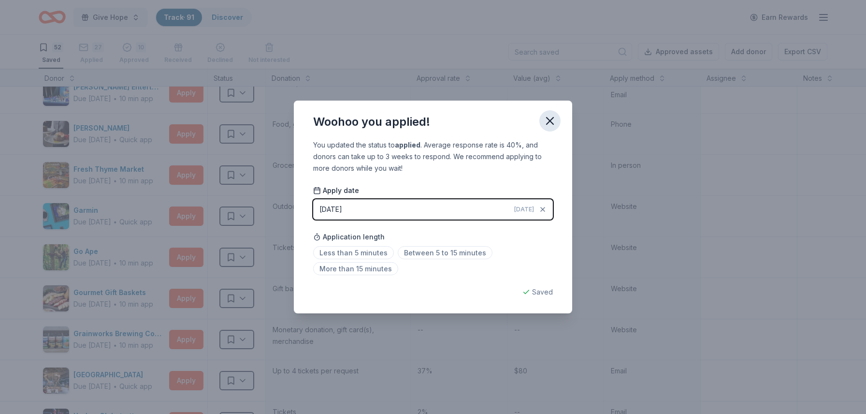
click at [552, 125] on icon "button" at bounding box center [550, 121] width 14 height 14
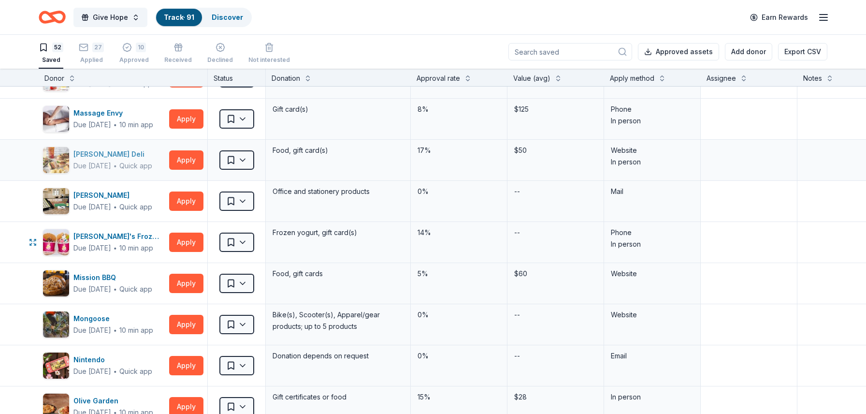
scroll to position [1518, 0]
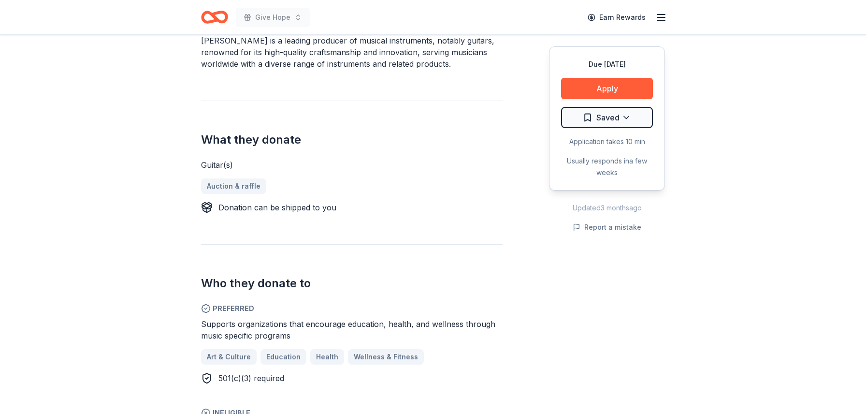
scroll to position [314, 0]
